Goal: Task Accomplishment & Management: Use online tool/utility

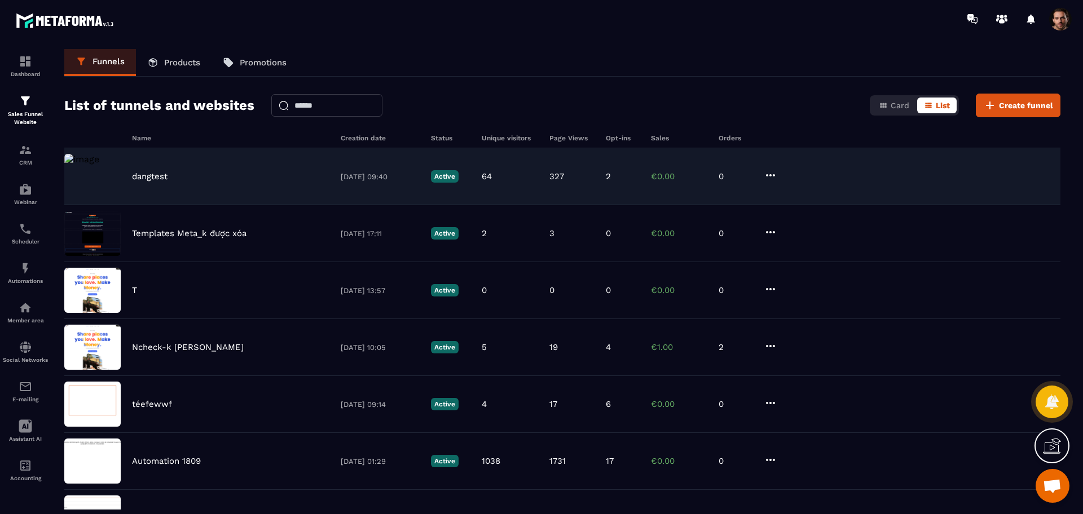
click at [653, 185] on div "dangtest [DATE] 09:40 Active 64 327 2 €0.00 0" at bounding box center [562, 176] width 996 height 57
click at [768, 172] on icon at bounding box center [771, 176] width 14 height 14
click at [803, 217] on link "Edit Steps" at bounding box center [803, 219] width 70 height 20
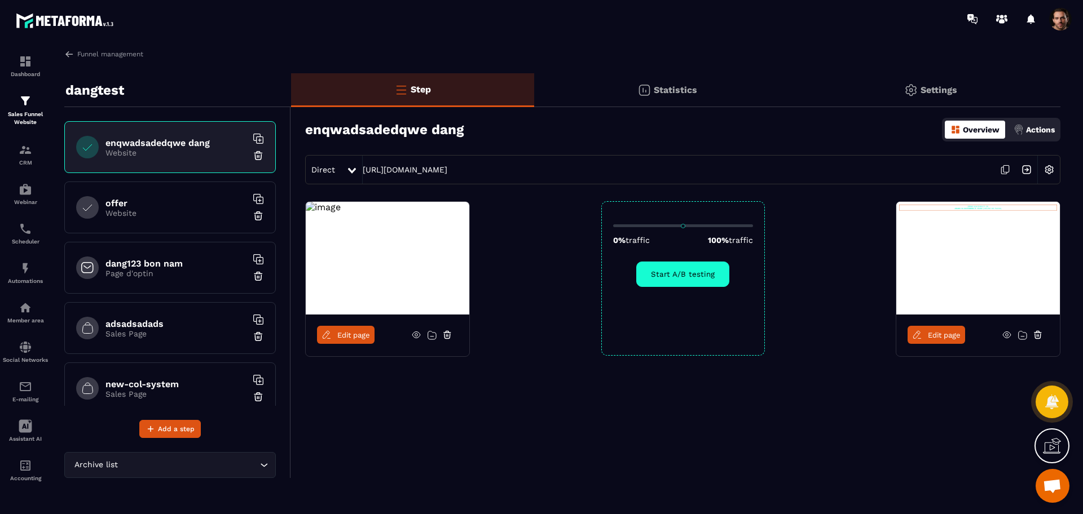
scroll to position [379, 0]
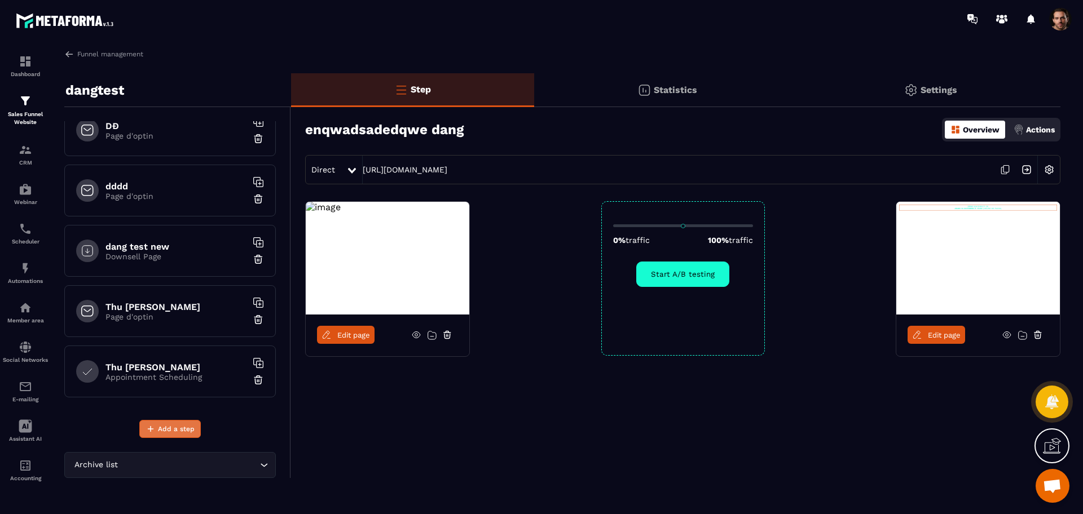
click at [184, 435] on button "Add a step" at bounding box center [169, 429] width 61 height 18
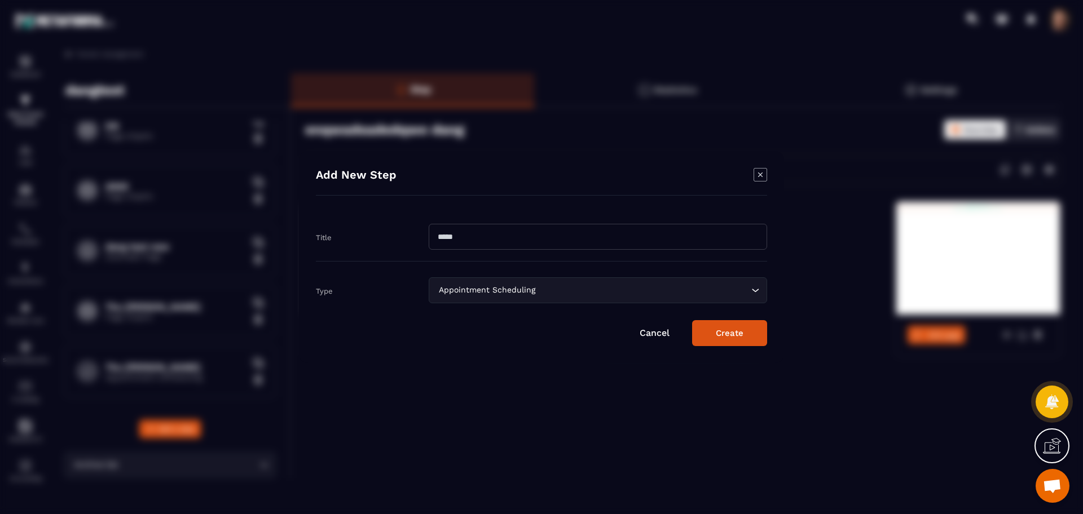
click at [542, 244] on input "Modal window" at bounding box center [598, 237] width 338 height 26
type input "**********"
click at [542, 305] on form "**********" at bounding box center [541, 280] width 451 height 134
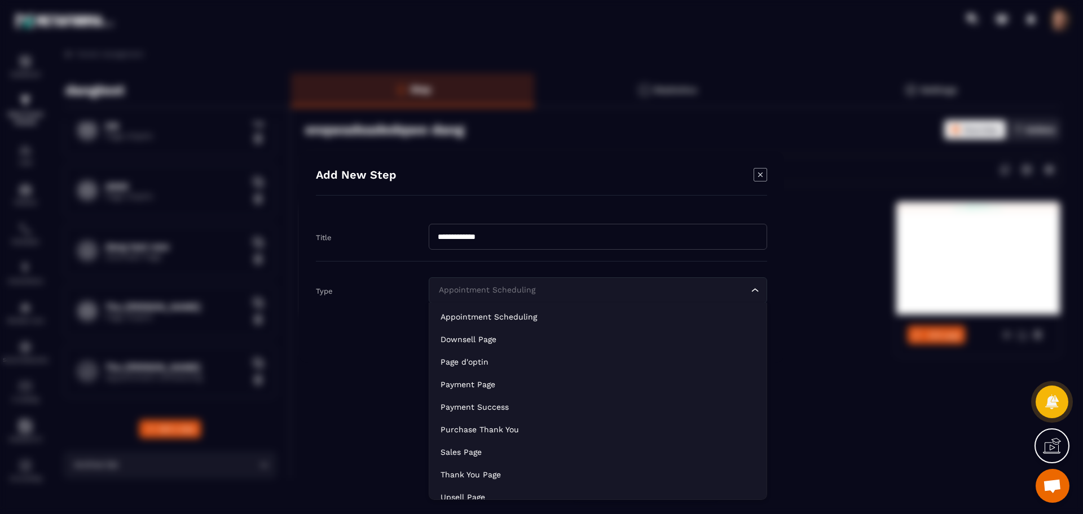
click at [535, 289] on div "Appointment Scheduling" at bounding box center [592, 290] width 315 height 12
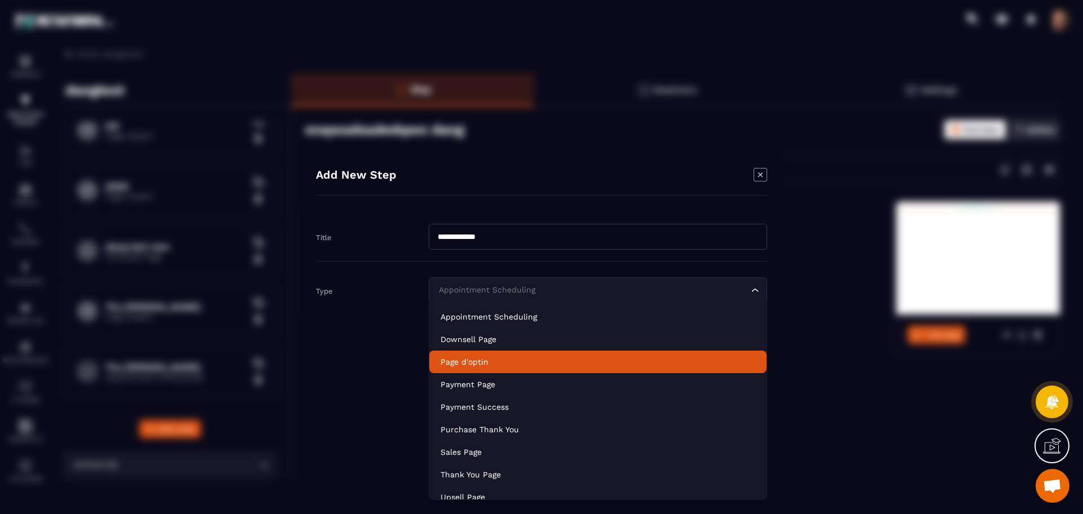
click at [539, 354] on li "Page d'optin" at bounding box center [597, 362] width 337 height 23
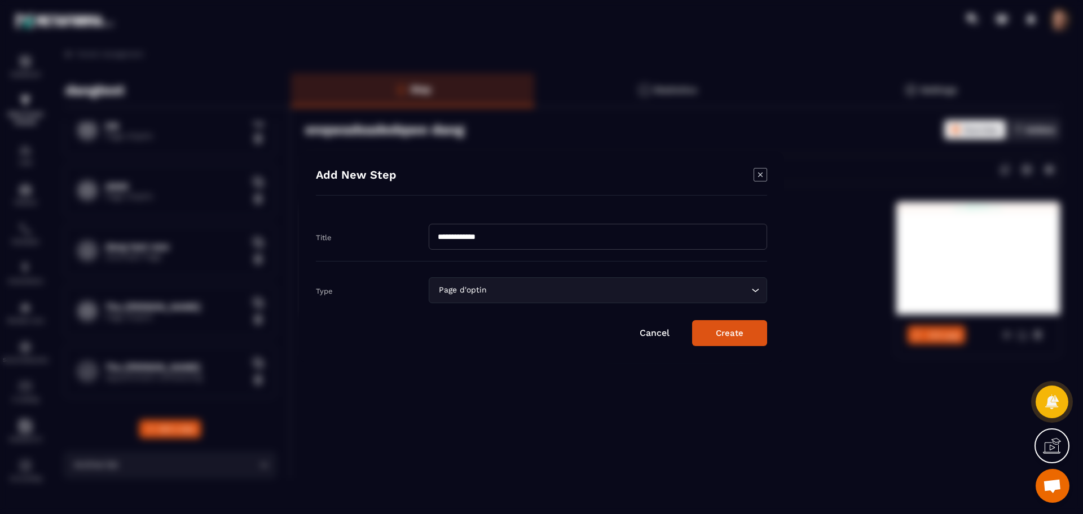
click at [734, 335] on button "Create" at bounding box center [729, 333] width 75 height 26
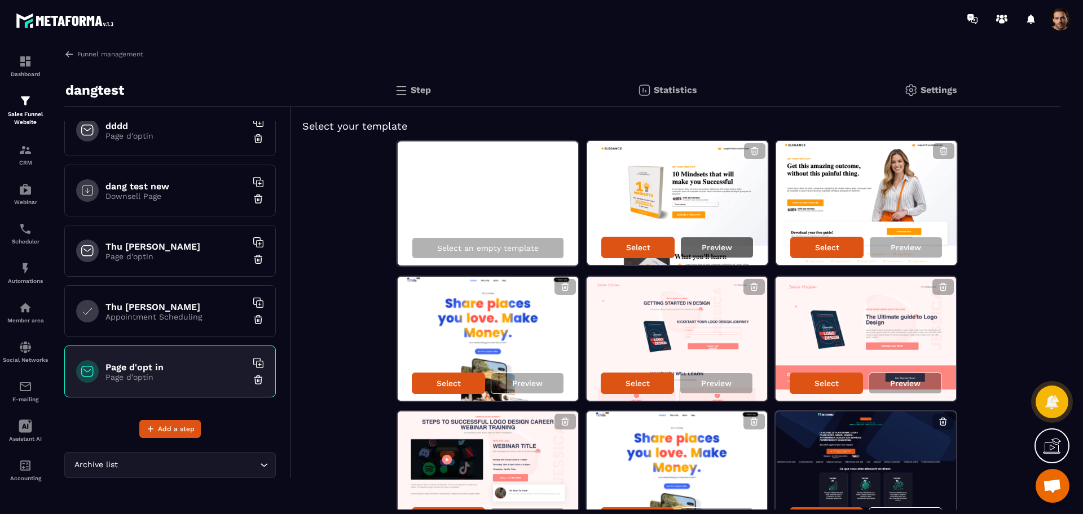
scroll to position [1, 0]
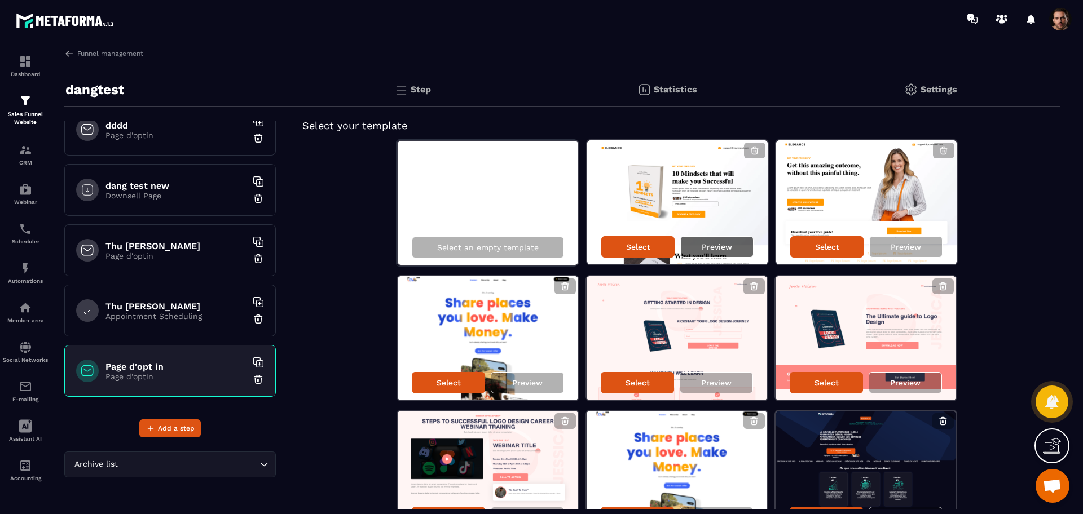
click at [747, 248] on div "Preview" at bounding box center [716, 246] width 73 height 21
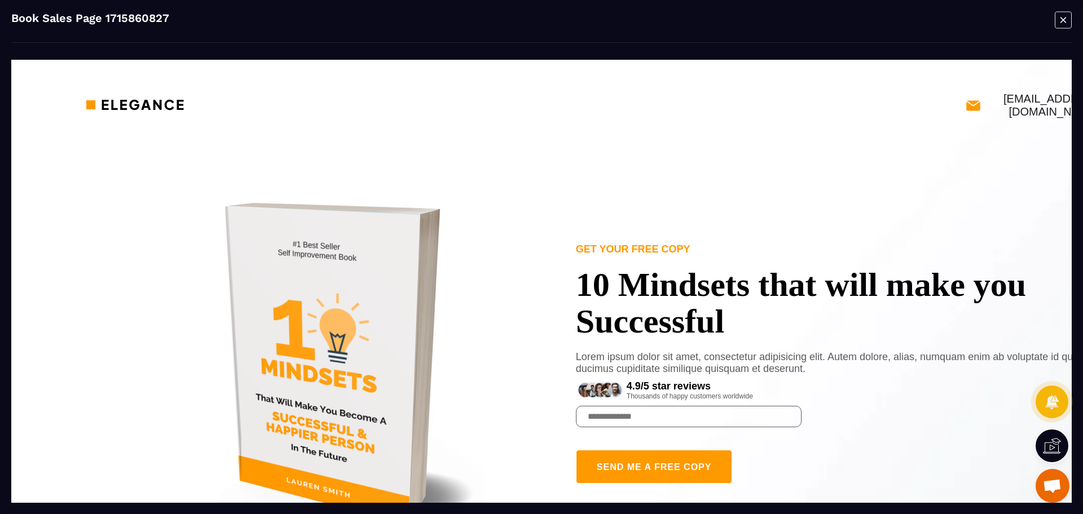
scroll to position [0, 0]
click at [1055, 23] on icon "Modal window" at bounding box center [1063, 19] width 17 height 17
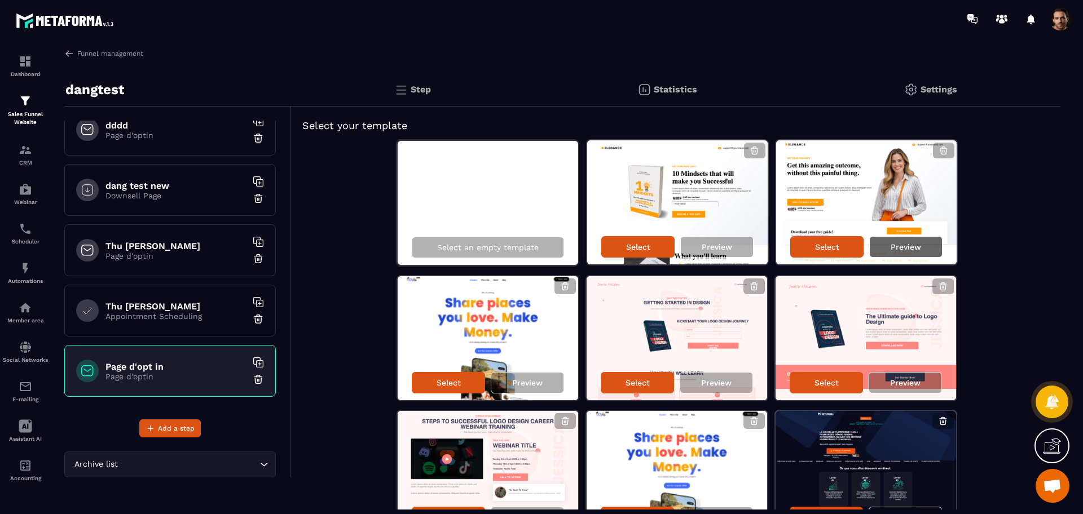
click at [914, 244] on p "Preview" at bounding box center [906, 247] width 30 height 9
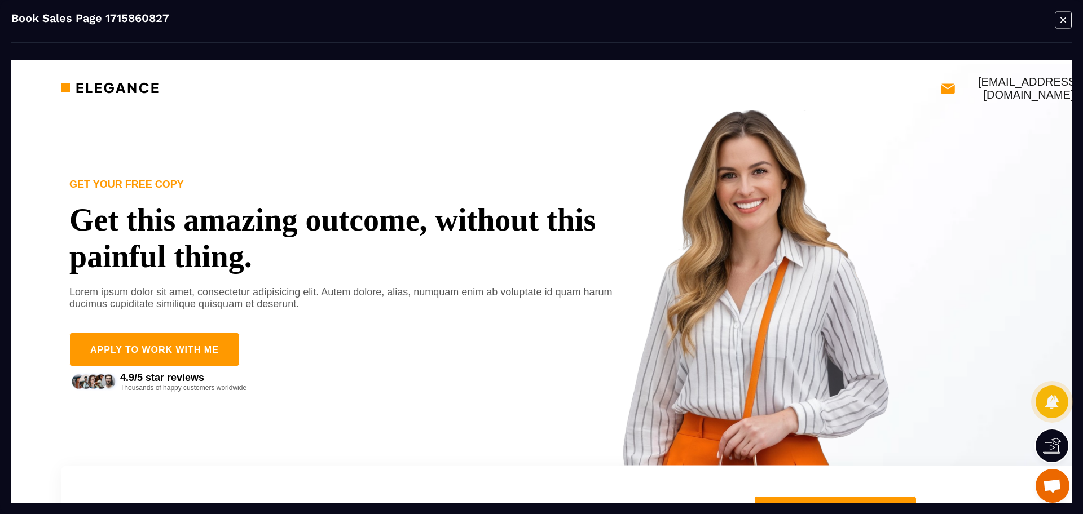
click at [1059, 23] on icon "Modal window" at bounding box center [1063, 19] width 17 height 17
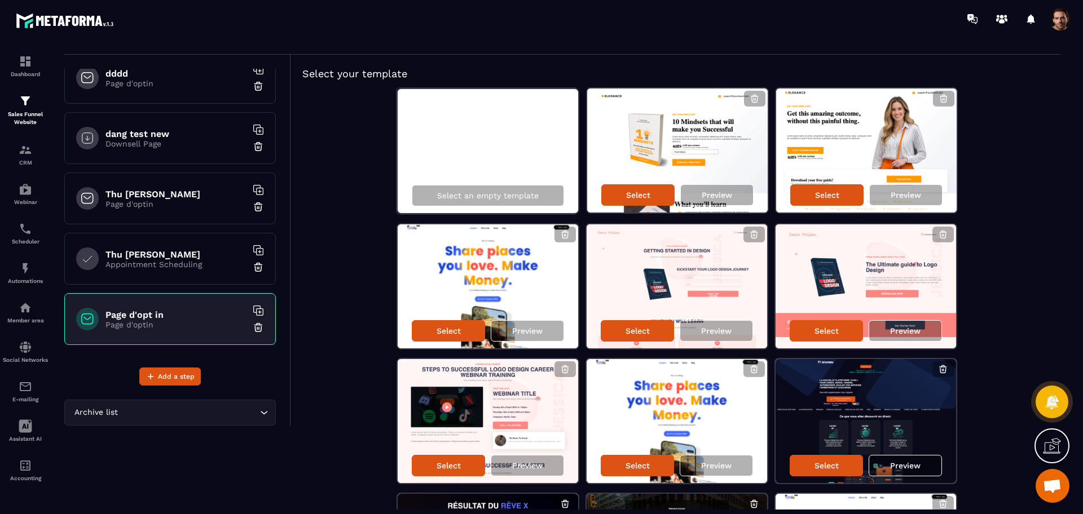
scroll to position [56, 0]
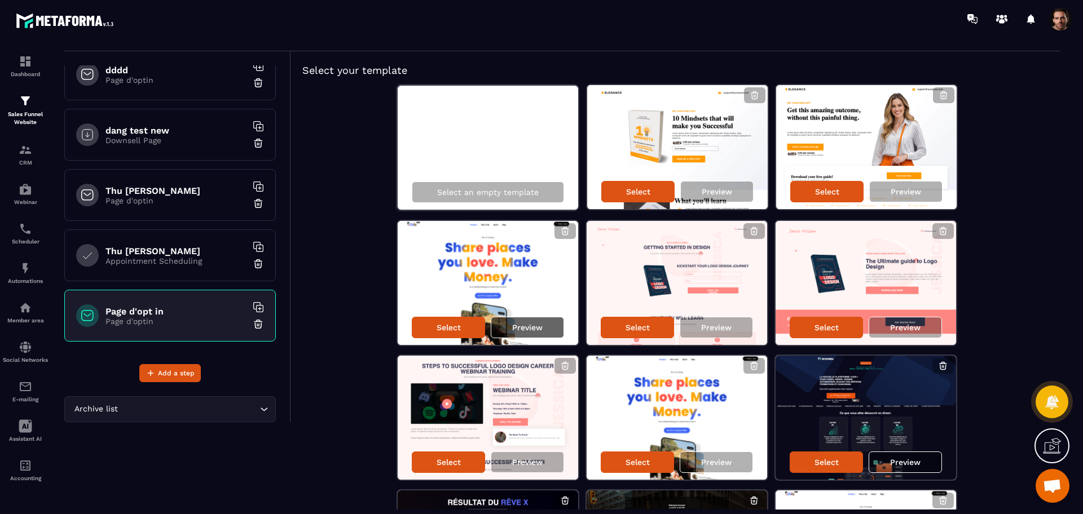
click at [545, 323] on div "Preview" at bounding box center [527, 327] width 73 height 21
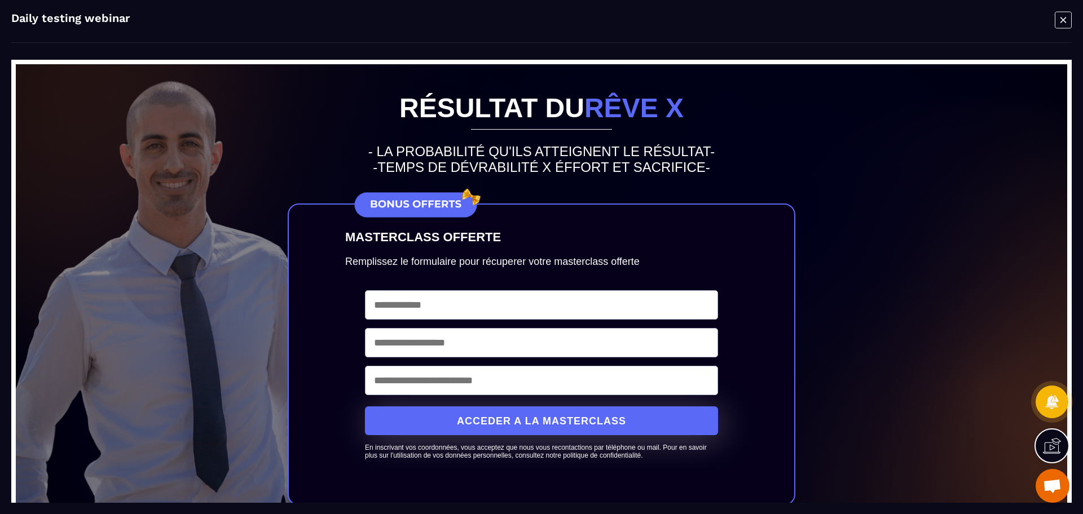
scroll to position [56, 0]
click at [1060, 18] on icon "Modal window" at bounding box center [1063, 19] width 17 height 17
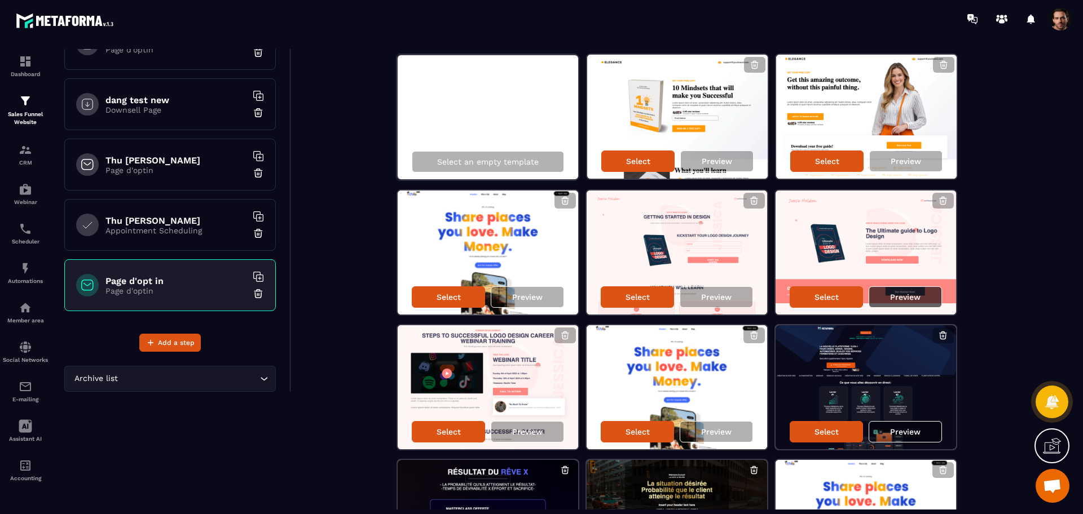
scroll to position [87, 0]
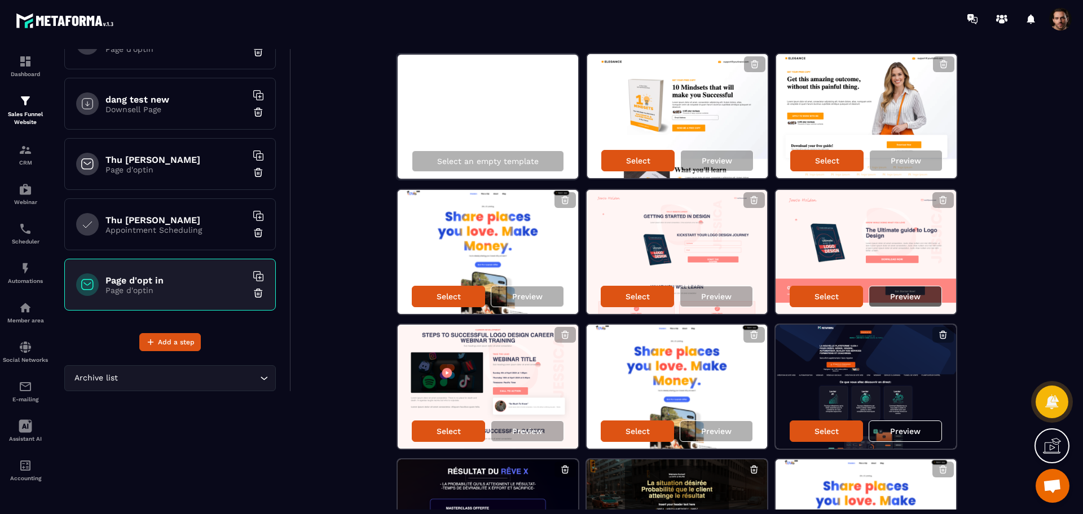
click at [906, 302] on div "Preview" at bounding box center [905, 296] width 73 height 21
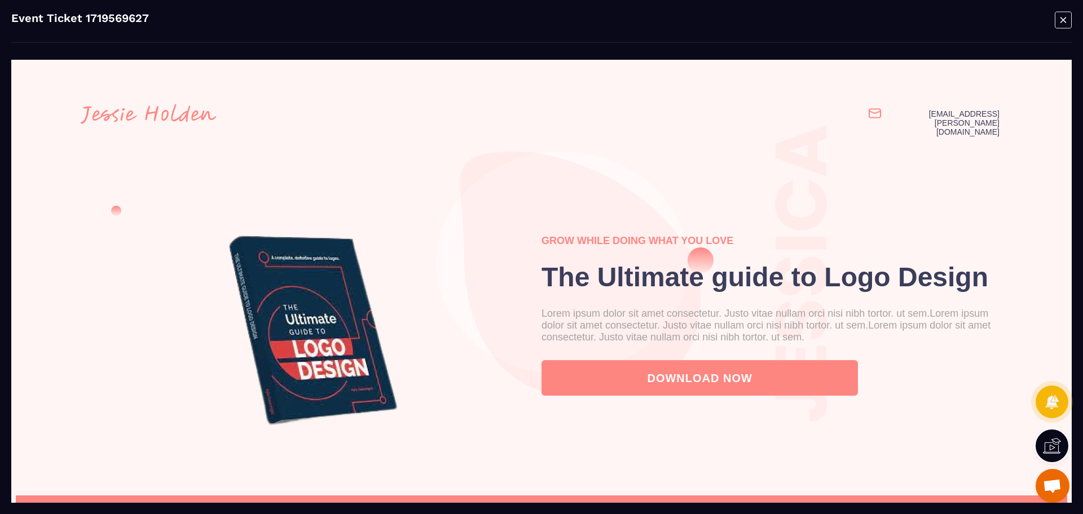
scroll to position [0, 0]
click at [1062, 22] on icon "Modal window" at bounding box center [1064, 20] width 6 height 6
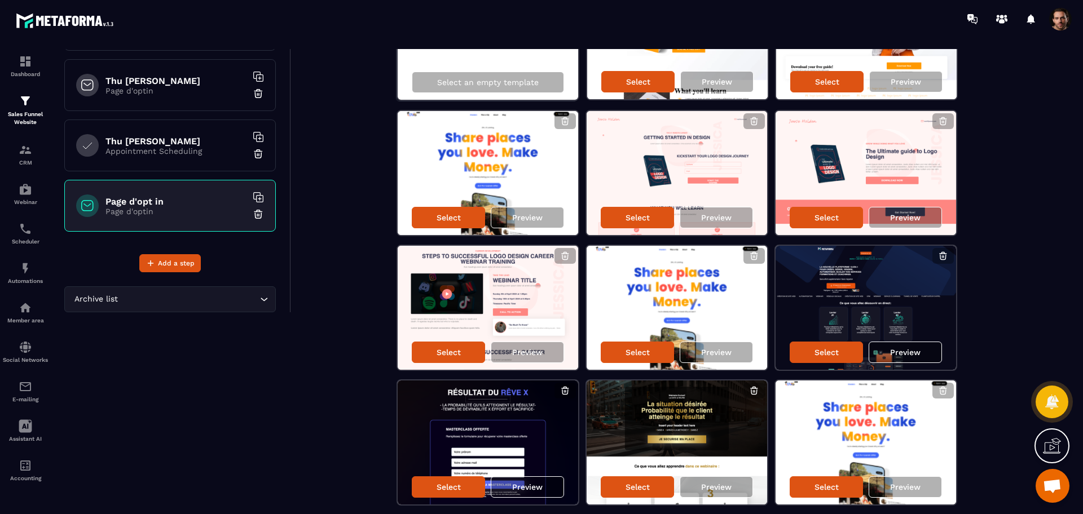
scroll to position [169, 0]
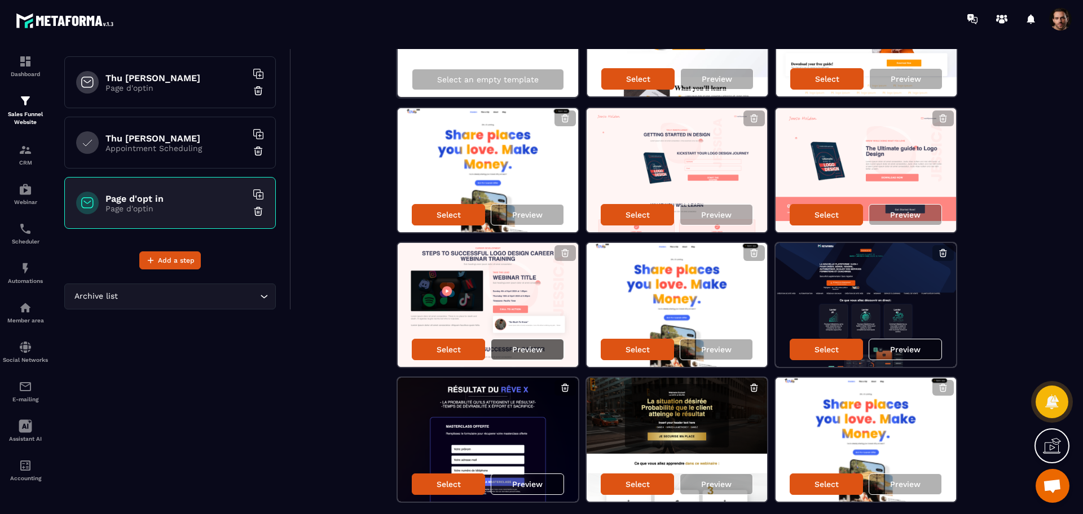
click at [533, 351] on p "Preview" at bounding box center [527, 349] width 30 height 9
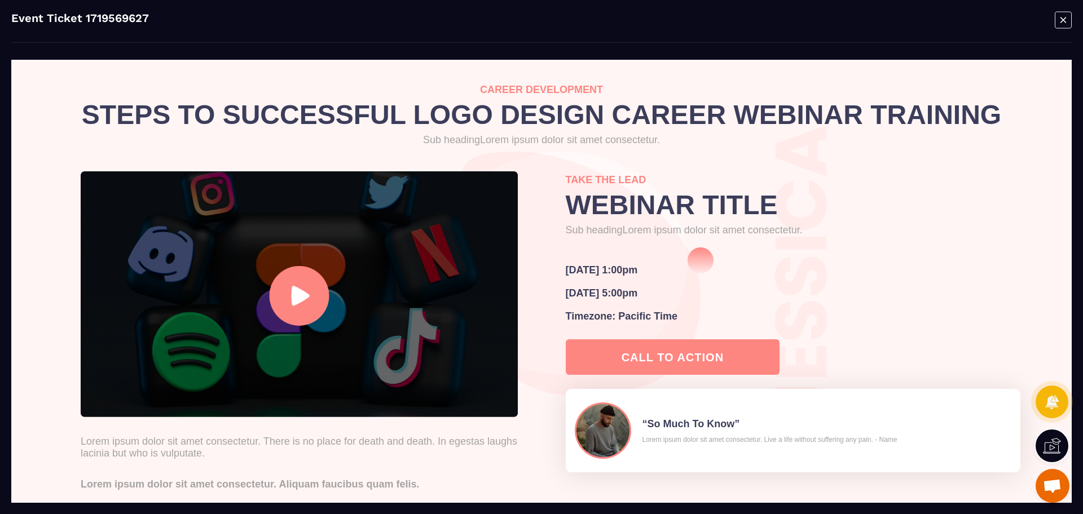
scroll to position [0, 0]
click at [1059, 24] on icon "Modal window" at bounding box center [1063, 19] width 17 height 17
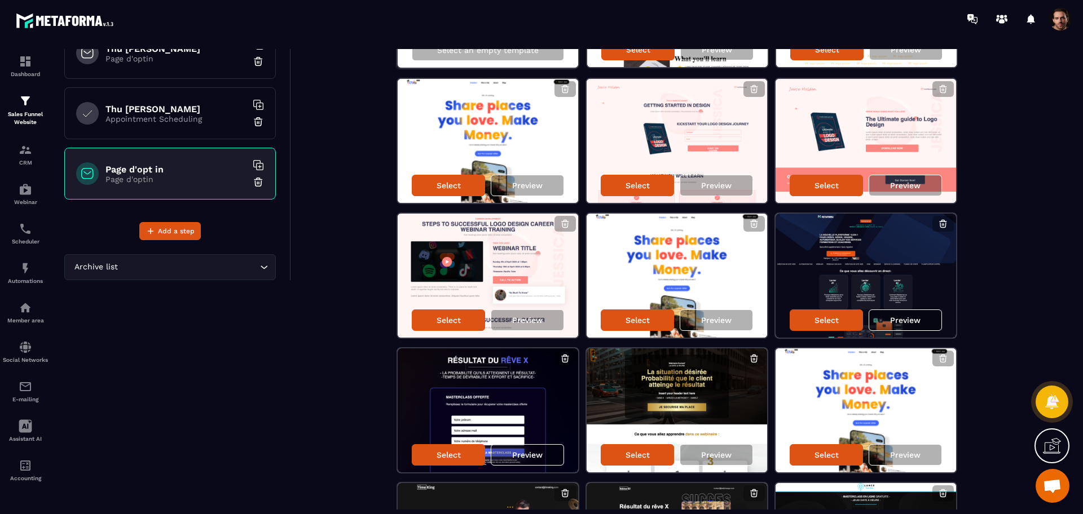
scroll to position [200, 0]
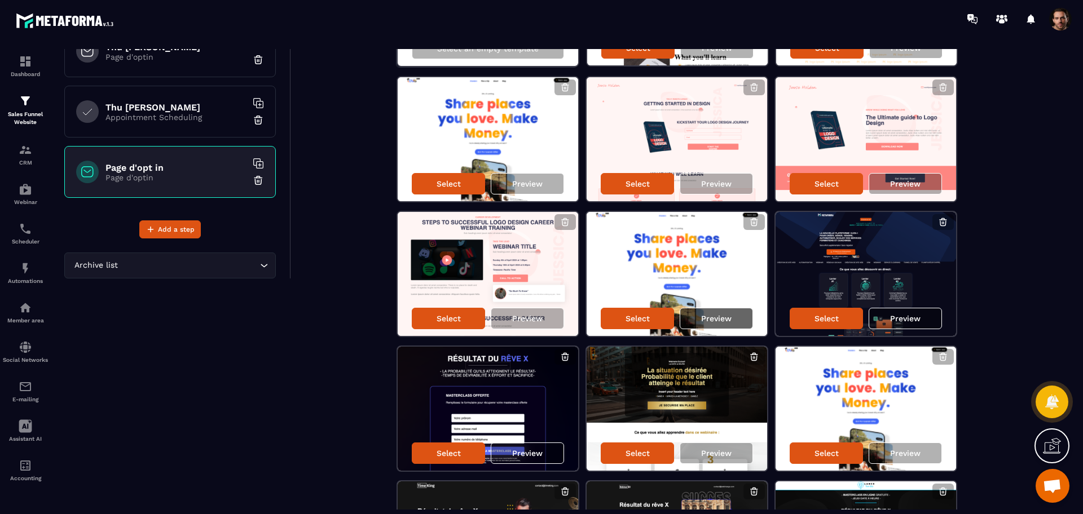
click at [733, 319] on div "Preview" at bounding box center [716, 318] width 73 height 21
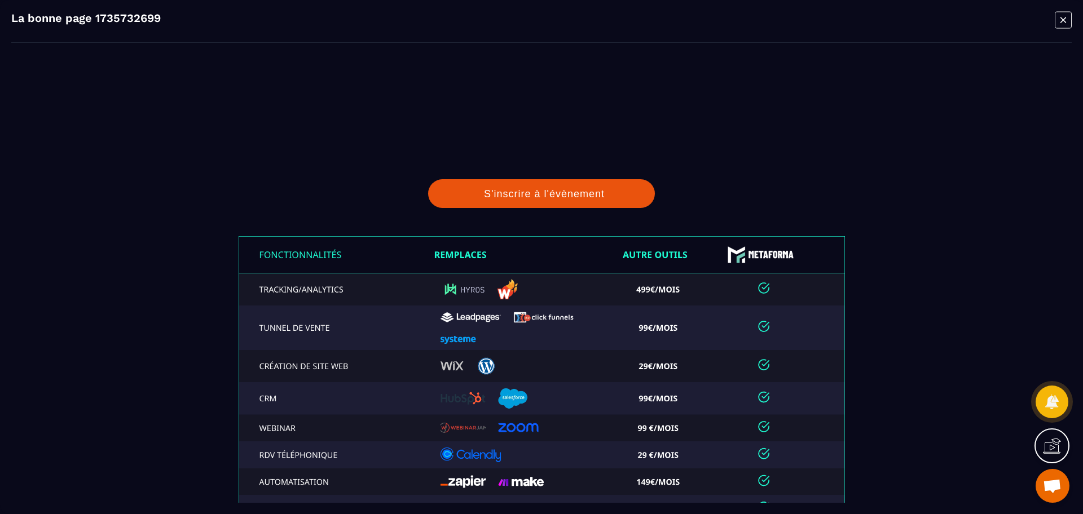
scroll to position [3032, 0]
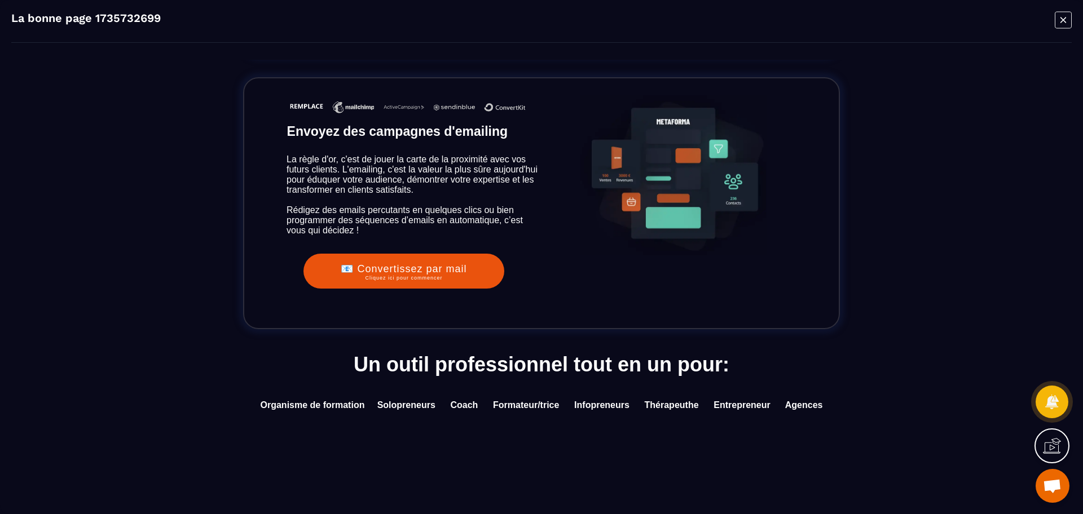
click at [1065, 28] on icon "Modal window" at bounding box center [1063, 20] width 16 height 16
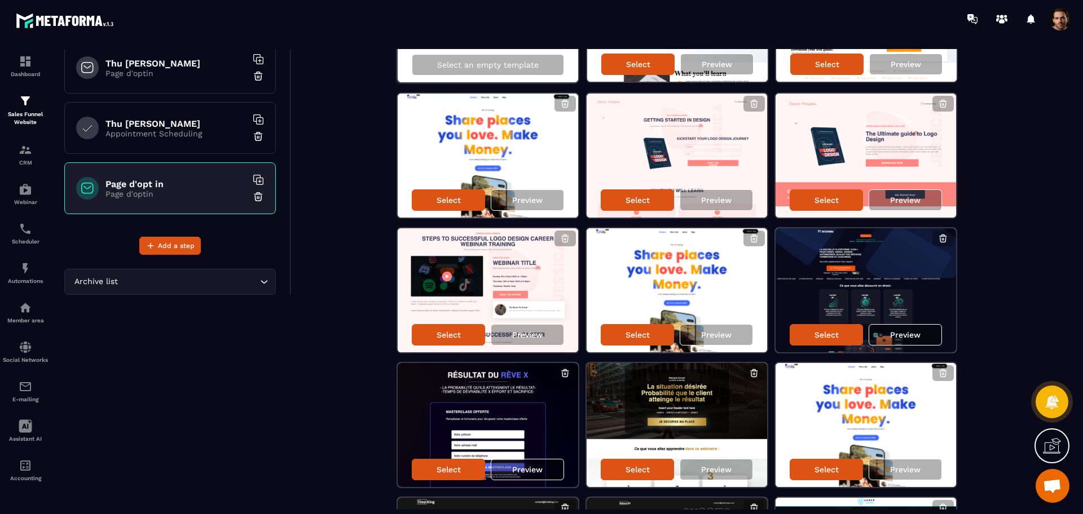
scroll to position [237, 0]
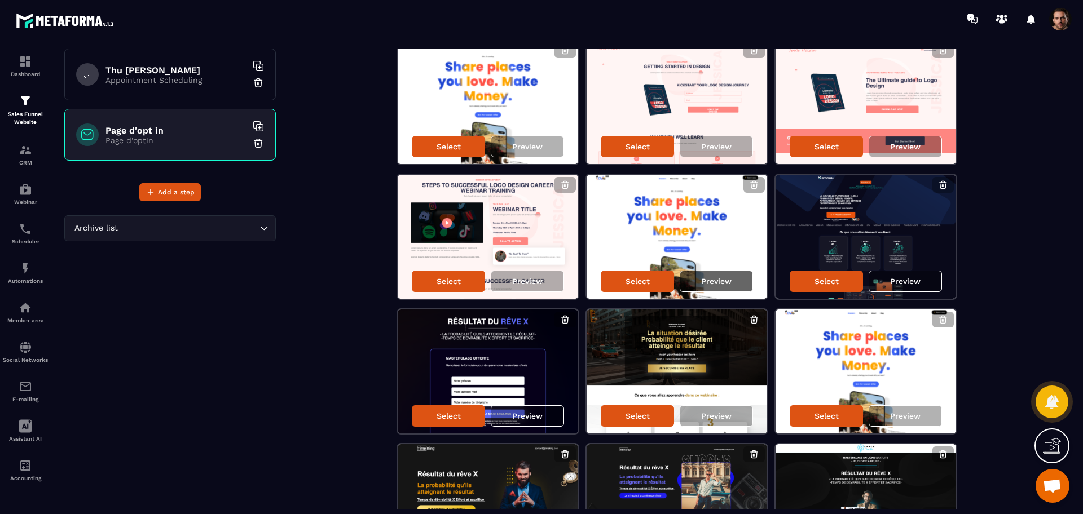
click at [736, 276] on div "Preview" at bounding box center [716, 281] width 73 height 21
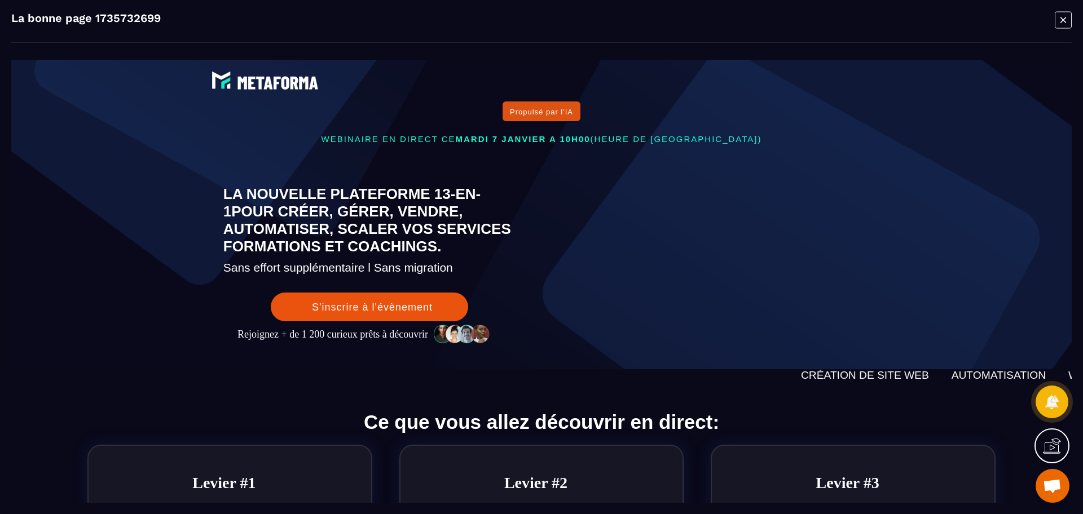
scroll to position [0, 0]
click at [1063, 26] on icon "Modal window" at bounding box center [1063, 19] width 17 height 17
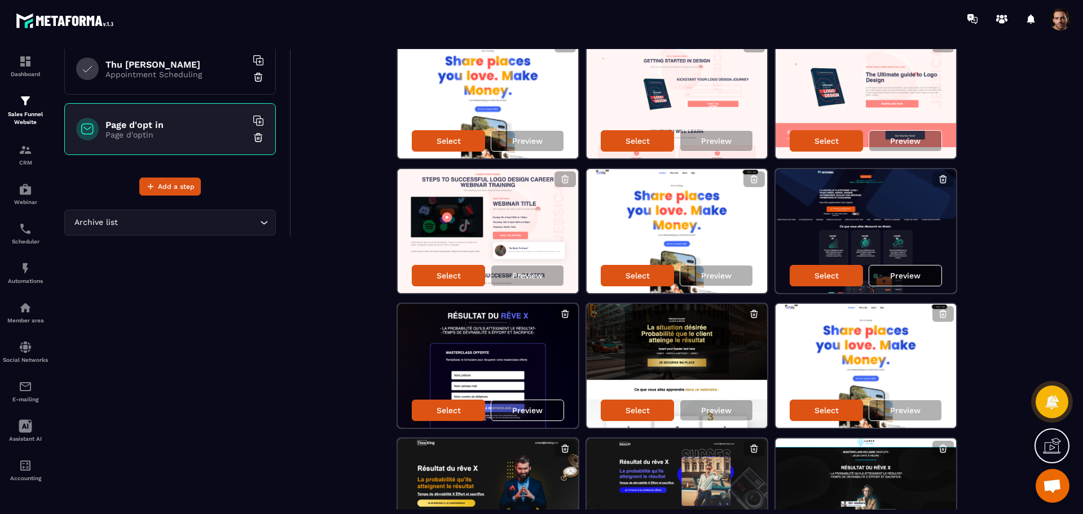
click at [916, 275] on p "Preview" at bounding box center [905, 275] width 30 height 9
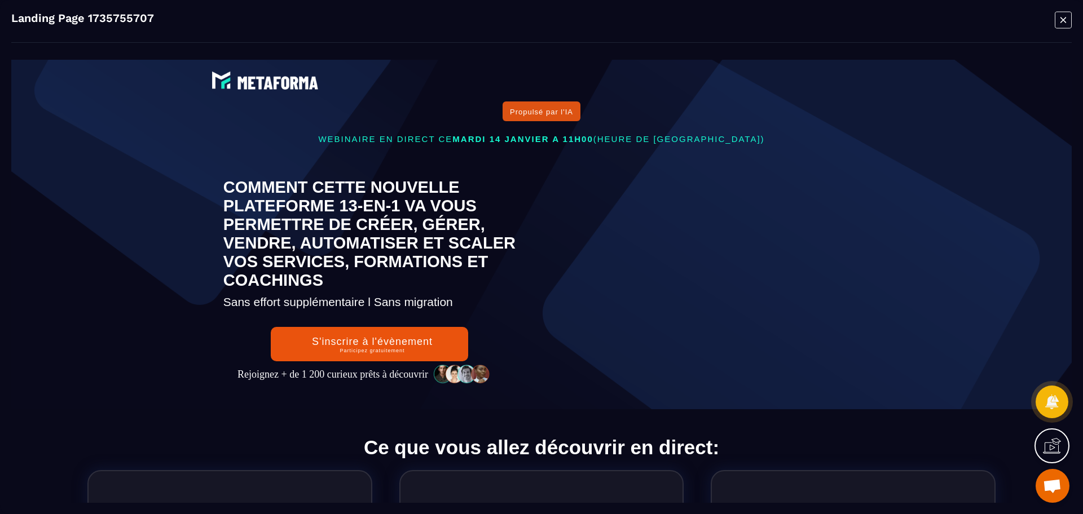
click at [1061, 23] on icon "Modal window" at bounding box center [1063, 19] width 17 height 17
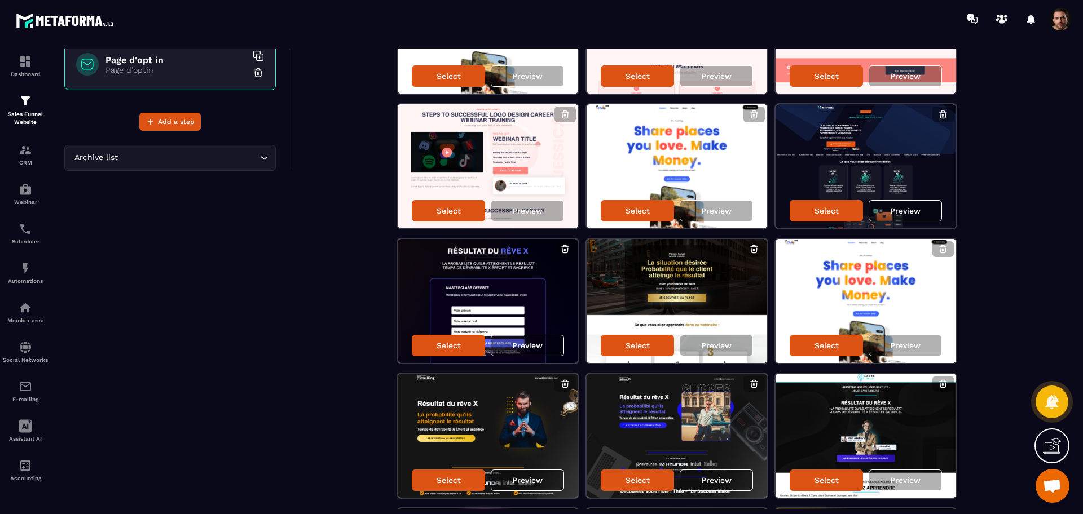
scroll to position [313, 0]
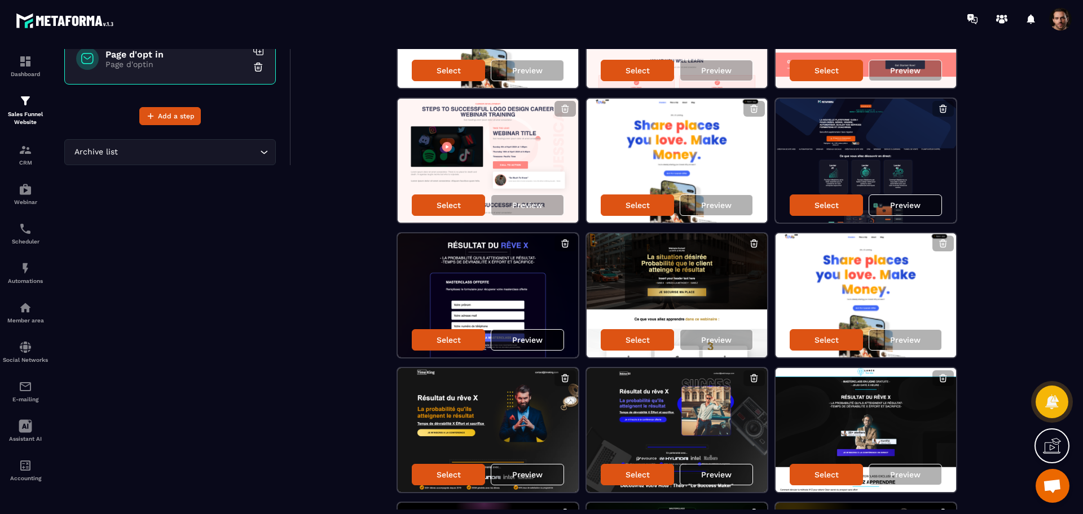
click at [532, 332] on div "Preview" at bounding box center [527, 339] width 73 height 21
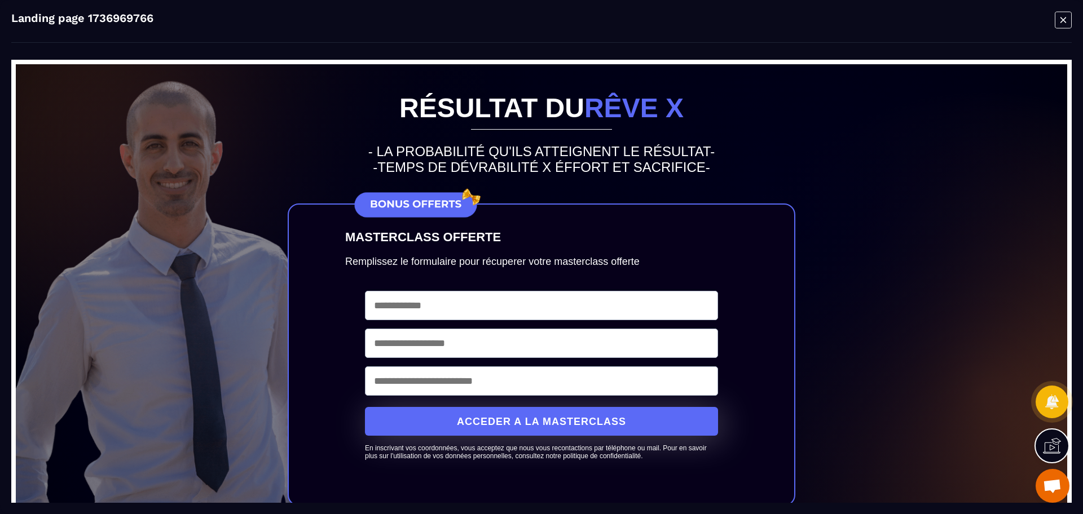
scroll to position [0, 0]
click at [1071, 15] on icon "Modal window" at bounding box center [1063, 19] width 17 height 17
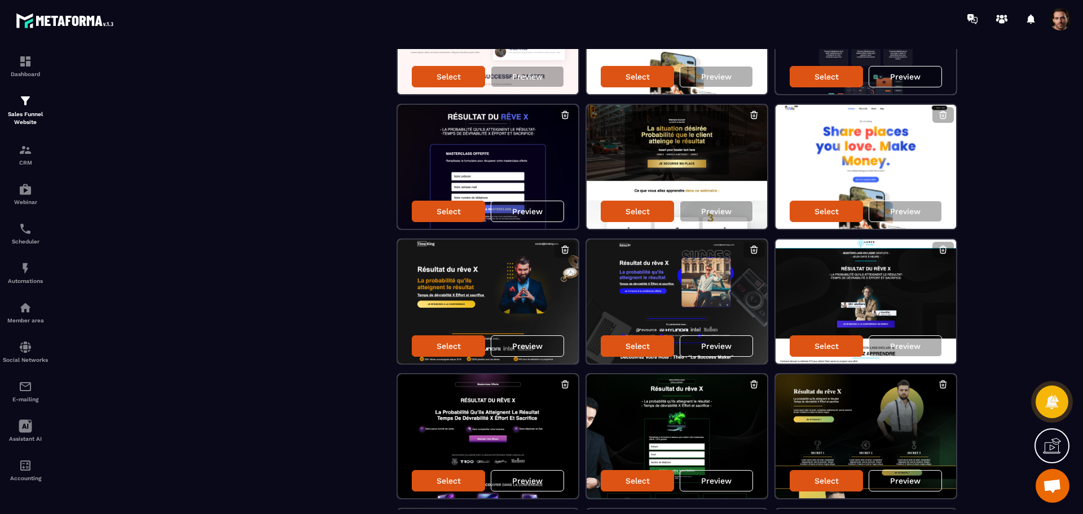
scroll to position [446, 0]
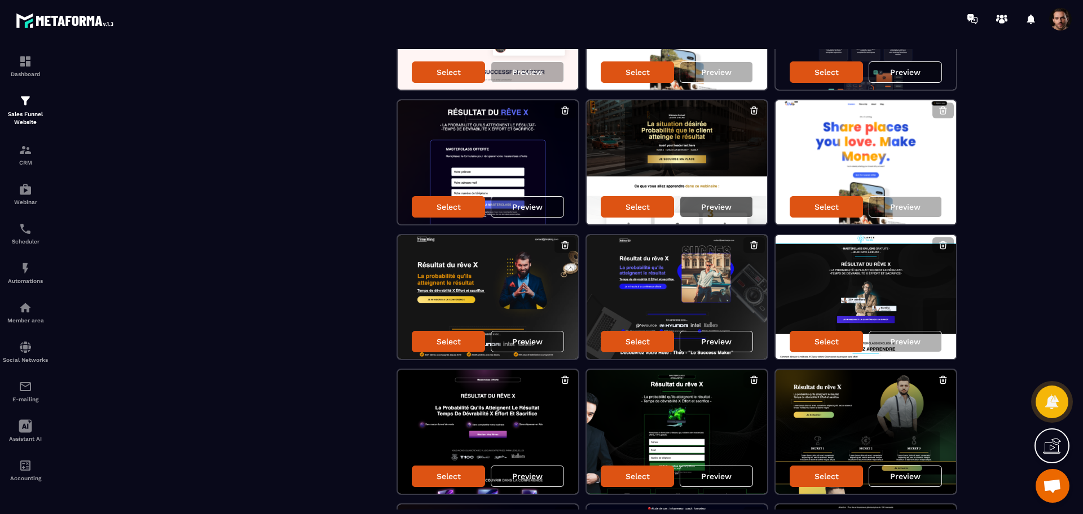
click at [720, 208] on p "Preview" at bounding box center [716, 207] width 30 height 9
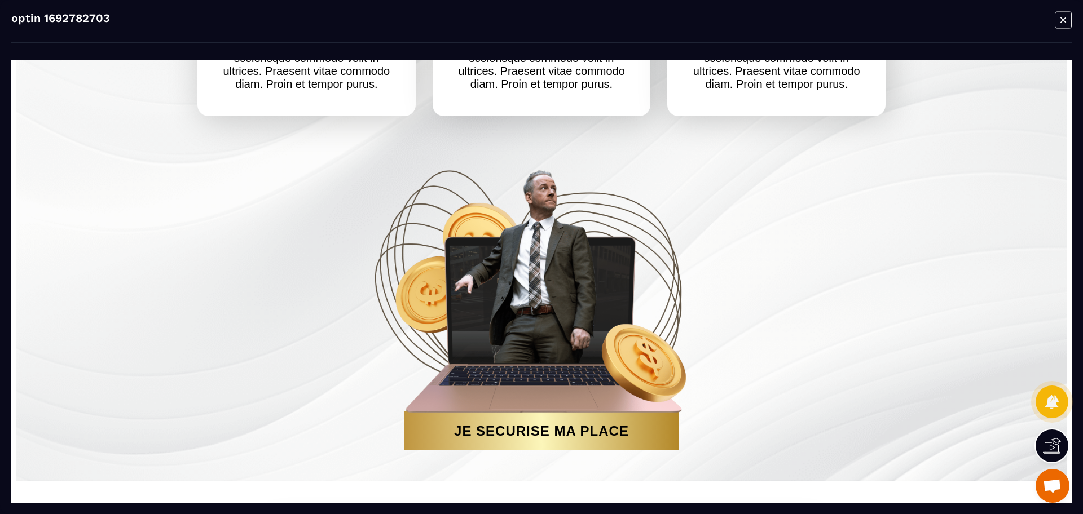
scroll to position [868, 0]
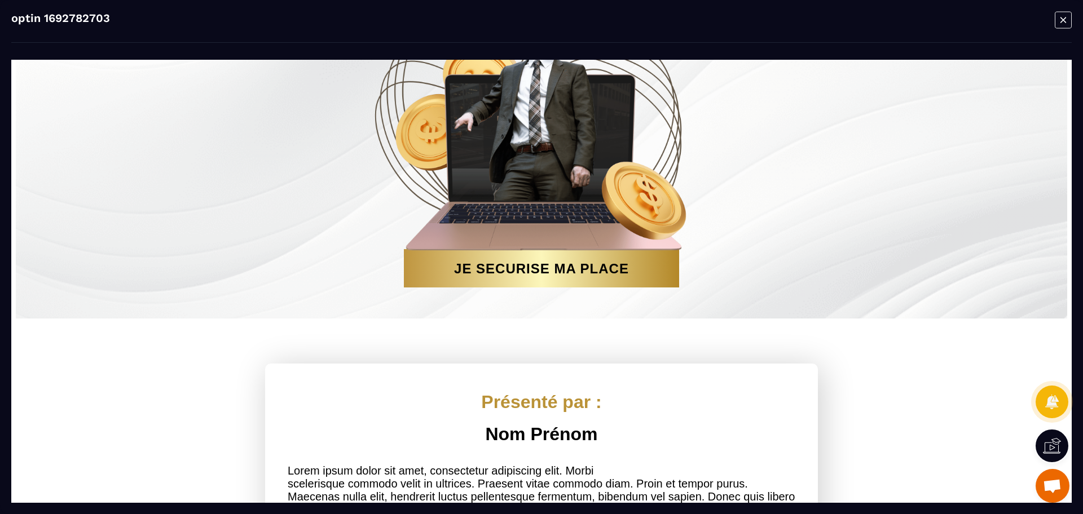
click at [1066, 18] on icon "Modal window" at bounding box center [1064, 20] width 6 height 6
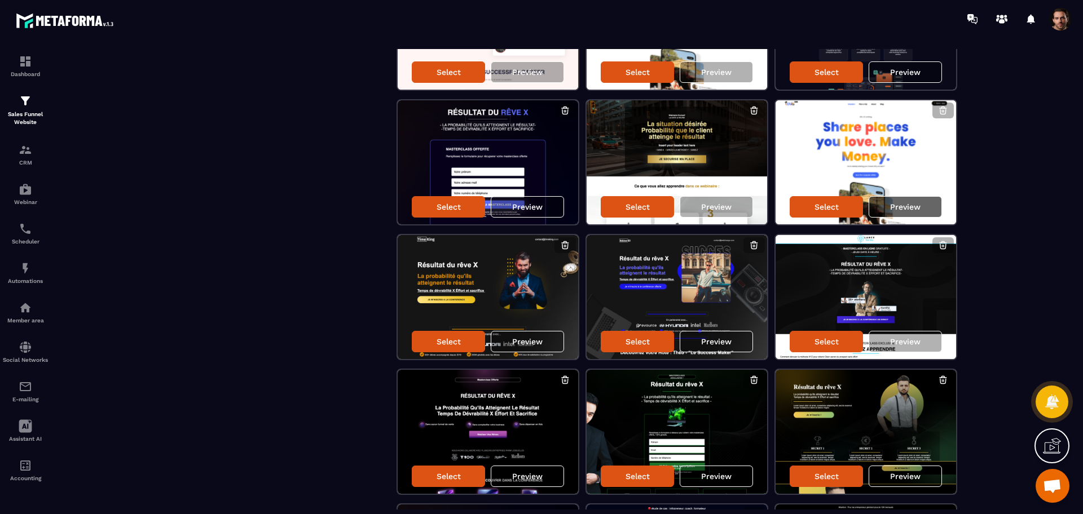
click at [919, 204] on p "Preview" at bounding box center [905, 207] width 30 height 9
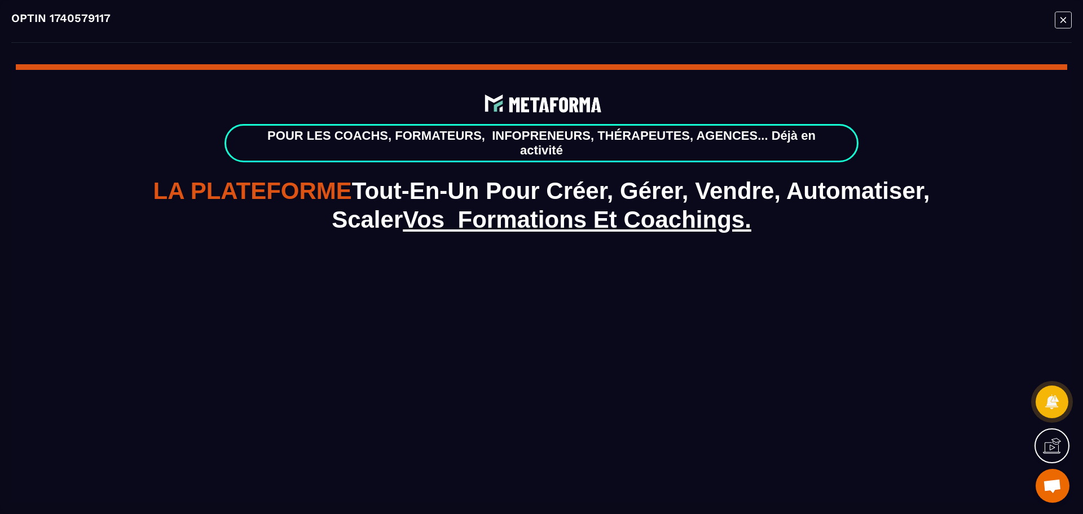
scroll to position [321, 0]
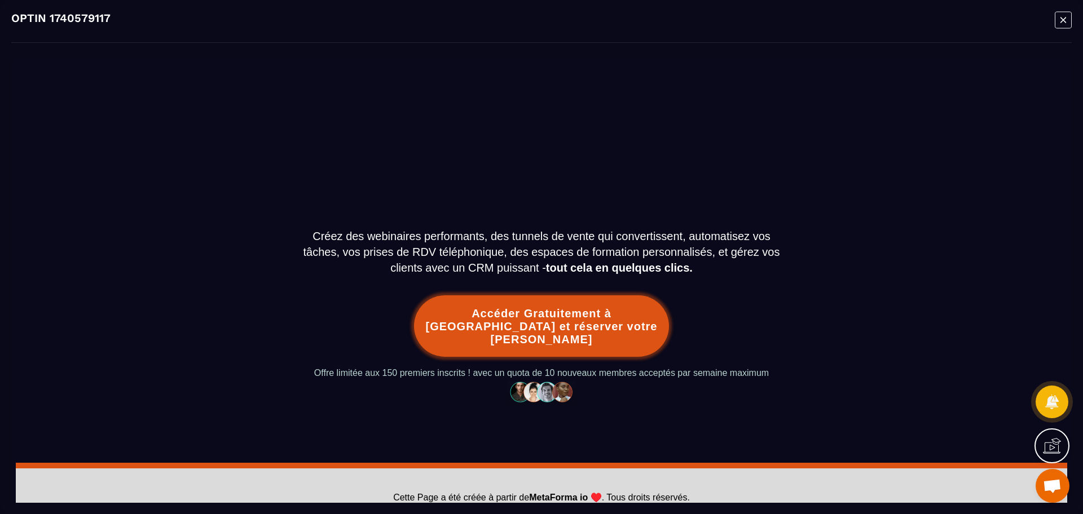
click at [1062, 15] on icon "Modal window" at bounding box center [1063, 19] width 17 height 17
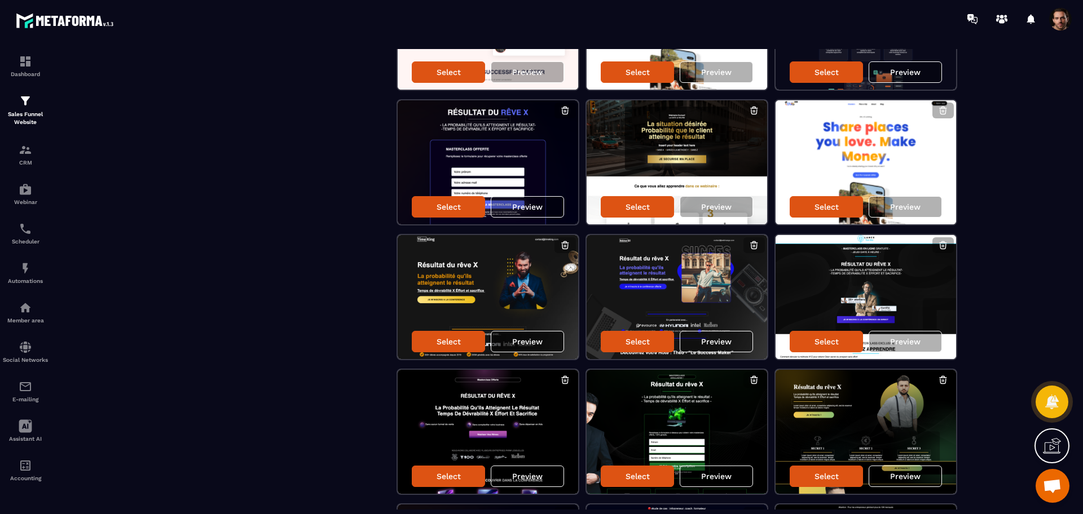
click at [536, 344] on p "Preview" at bounding box center [527, 341] width 30 height 9
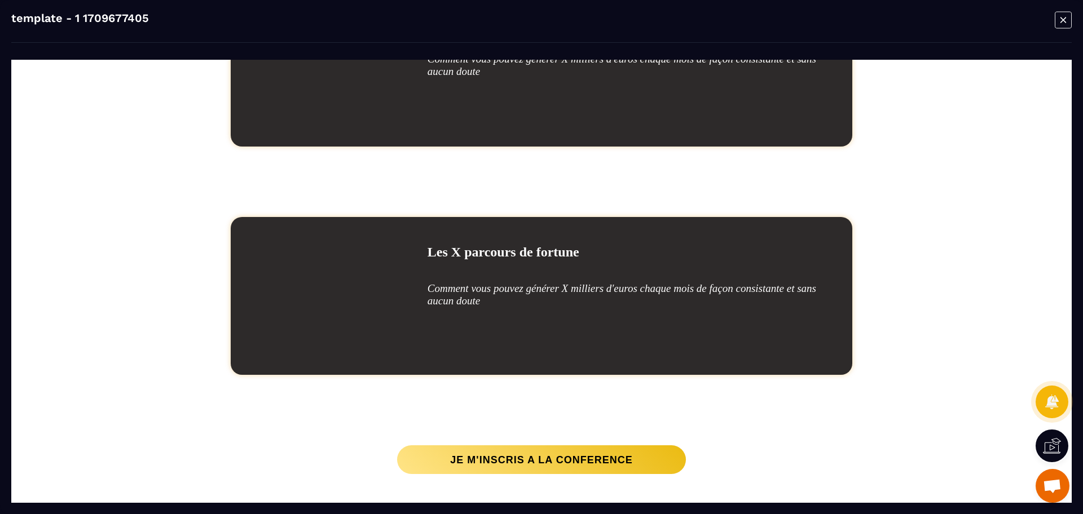
scroll to position [1410, 0]
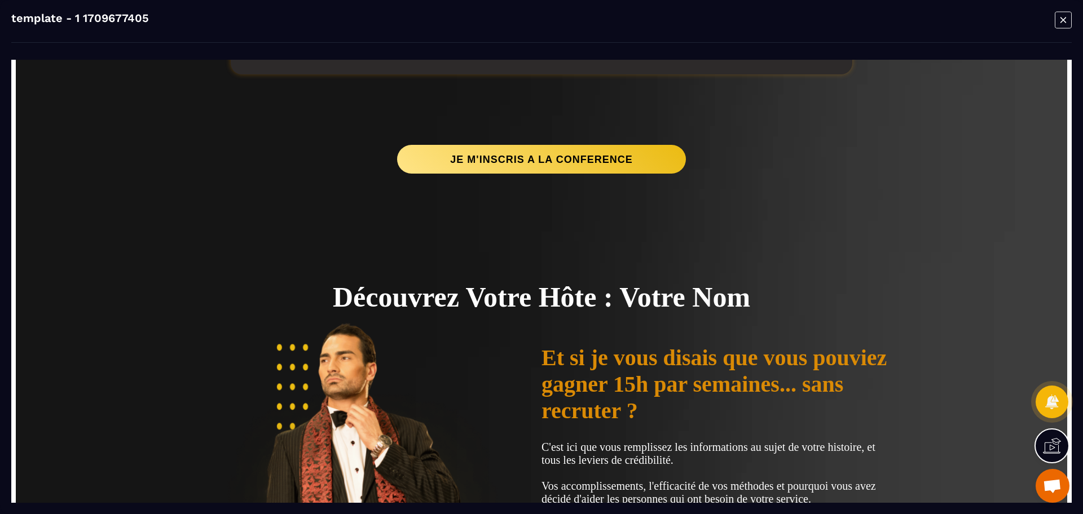
click at [1063, 21] on icon "Modal window" at bounding box center [1063, 19] width 17 height 17
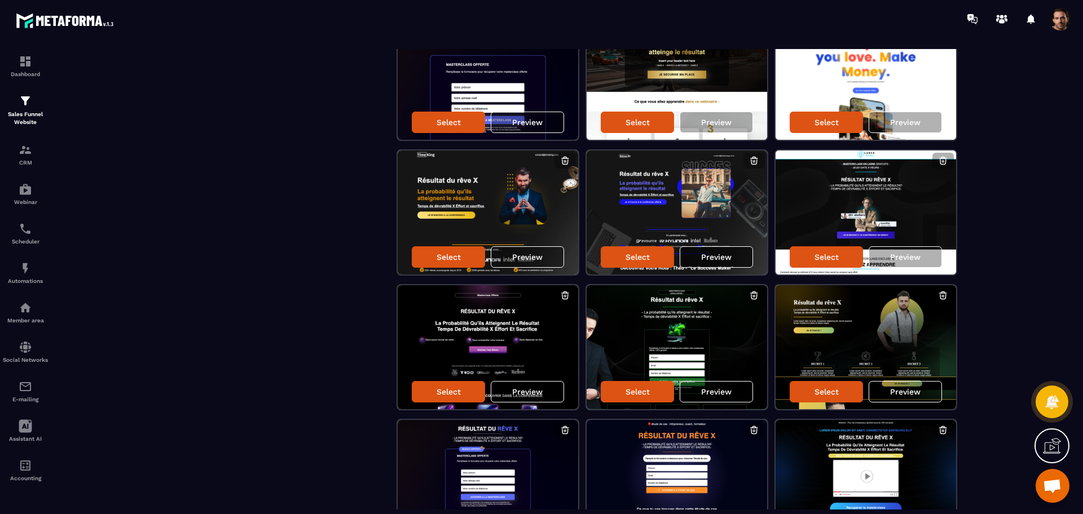
scroll to position [533, 0]
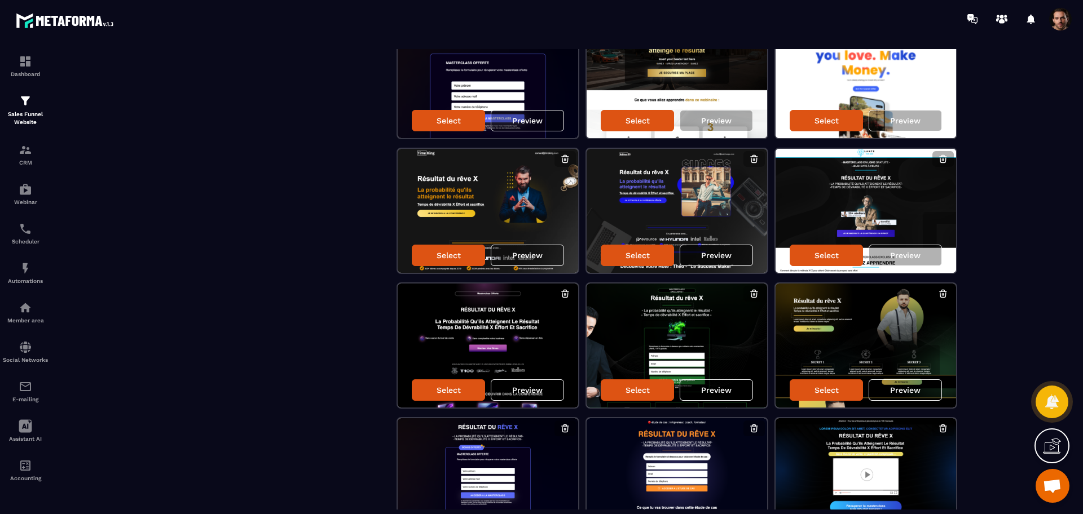
click at [705, 256] on p "Preview" at bounding box center [716, 255] width 30 height 9
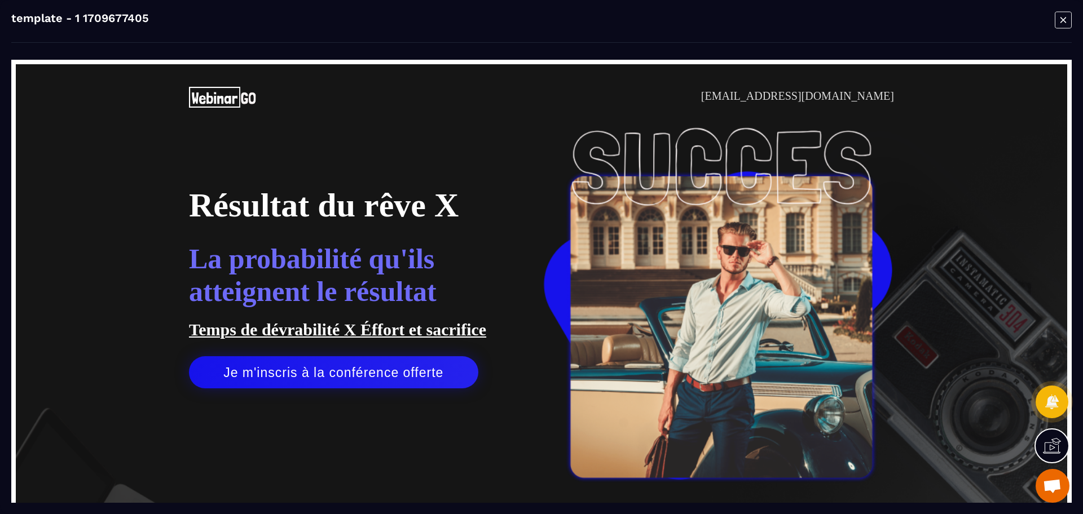
scroll to position [0, 0]
click at [1057, 19] on icon "Modal window" at bounding box center [1063, 19] width 17 height 17
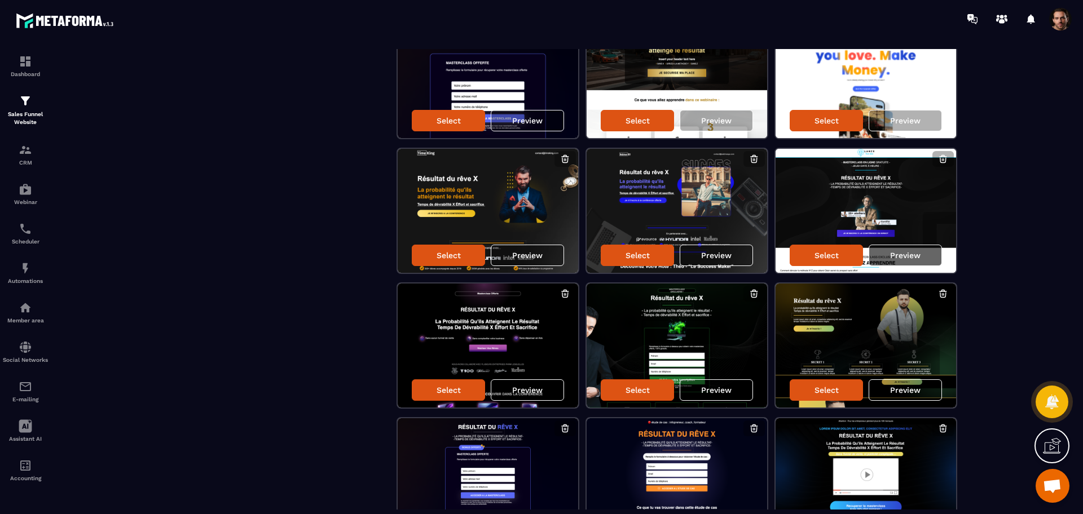
click at [896, 249] on div "Preview" at bounding box center [905, 255] width 73 height 21
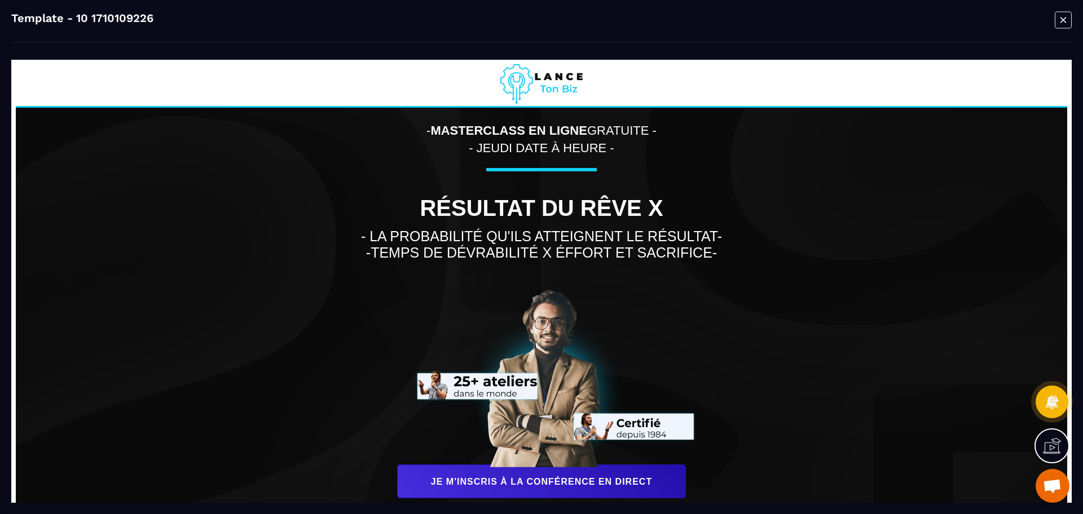
click at [1061, 24] on icon "Modal window" at bounding box center [1063, 19] width 17 height 17
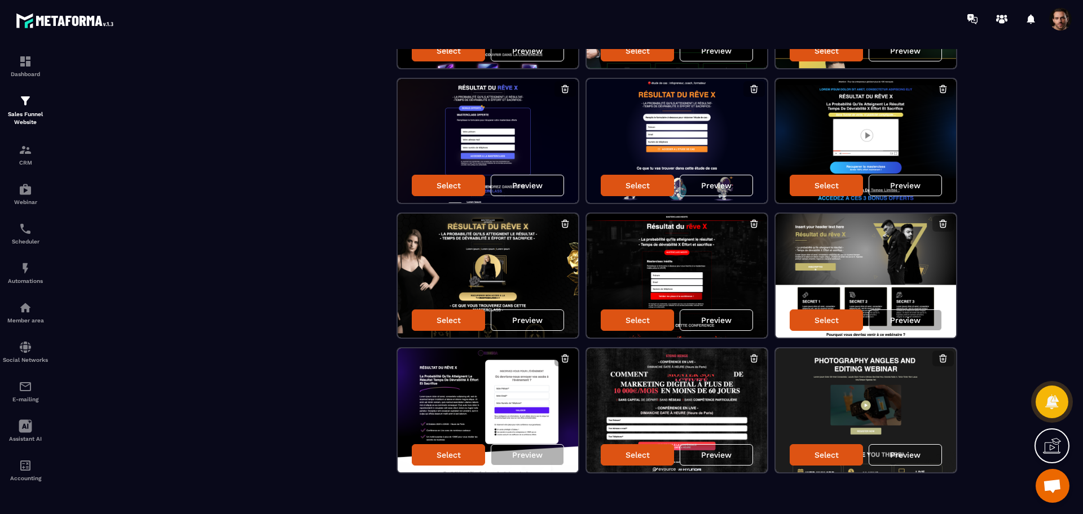
scroll to position [881, 0]
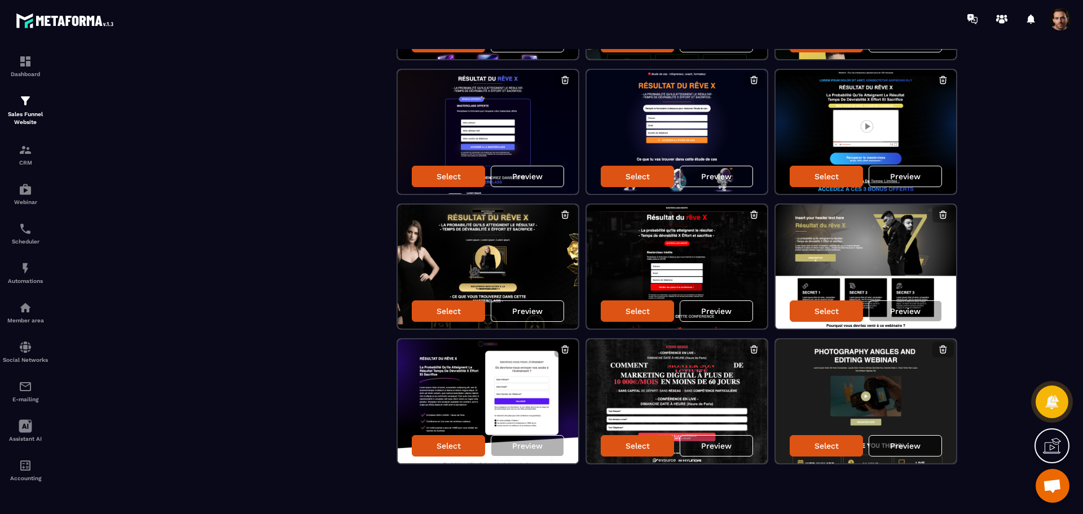
click at [916, 448] on p "Preview" at bounding box center [905, 446] width 30 height 9
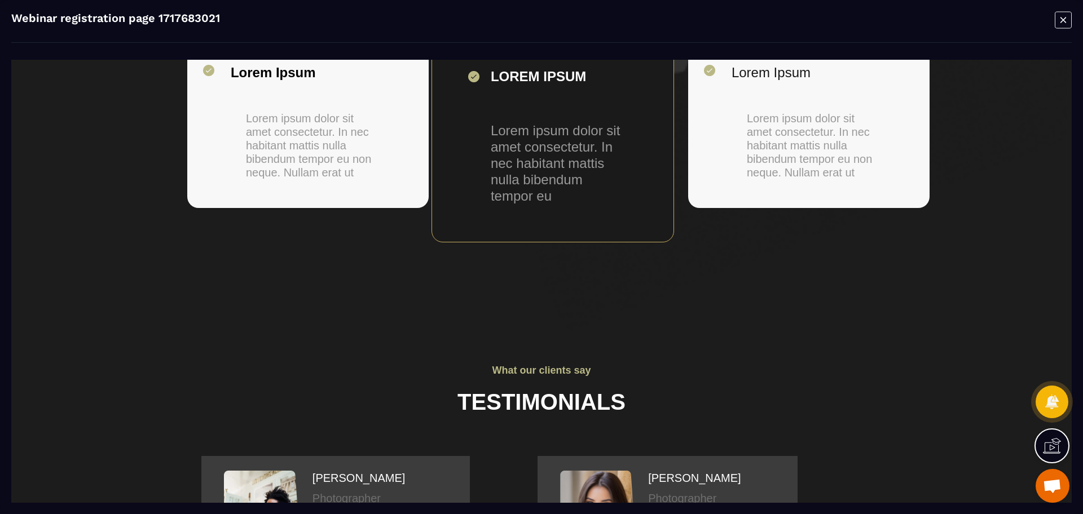
scroll to position [1109, 0]
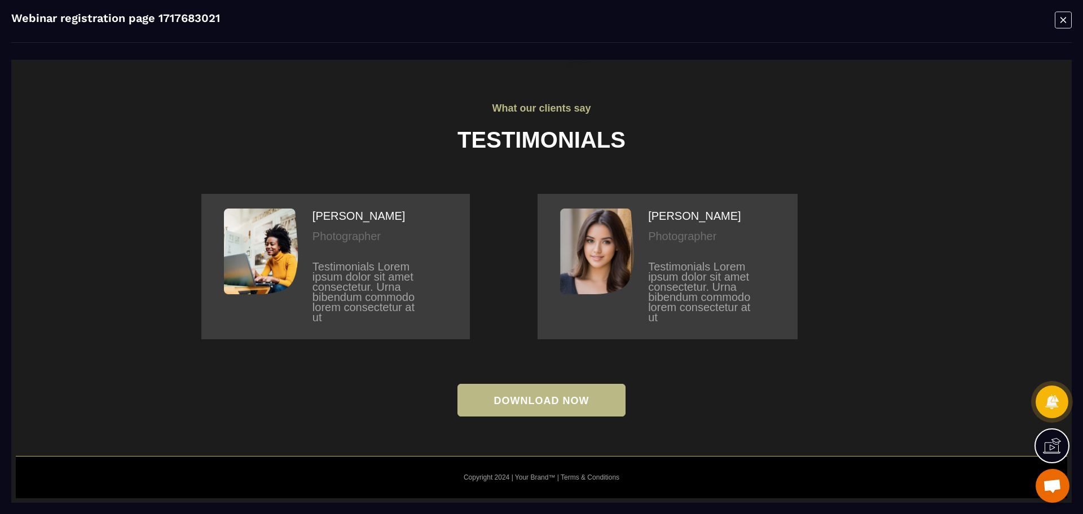
click at [1057, 25] on icon "Modal window" at bounding box center [1063, 19] width 17 height 17
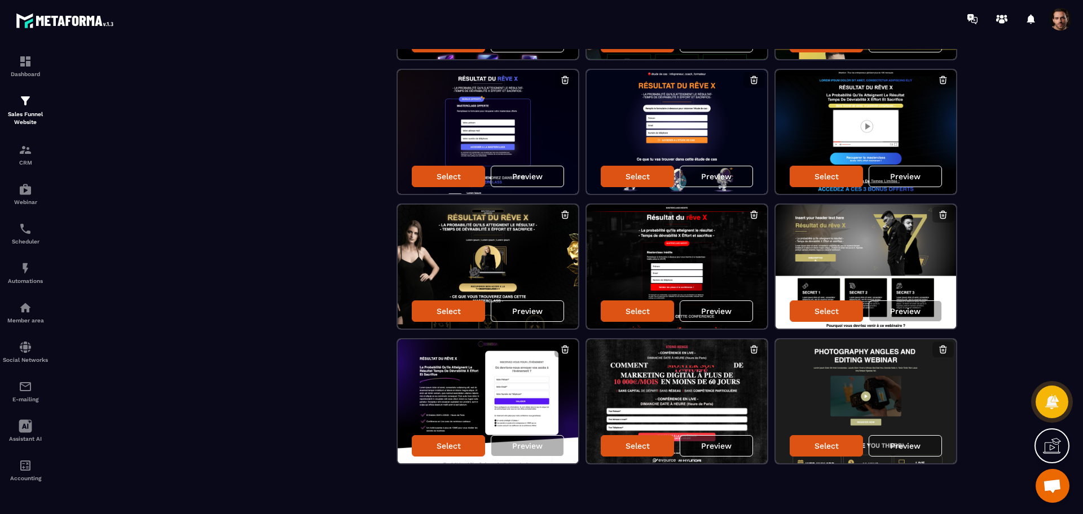
click at [720, 442] on p "Preview" at bounding box center [716, 446] width 30 height 9
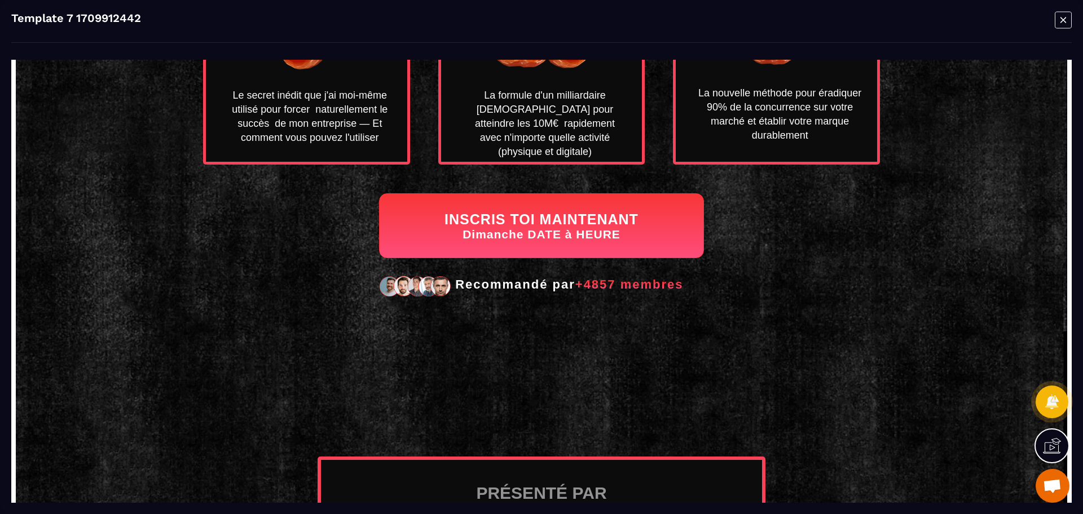
scroll to position [928, 0]
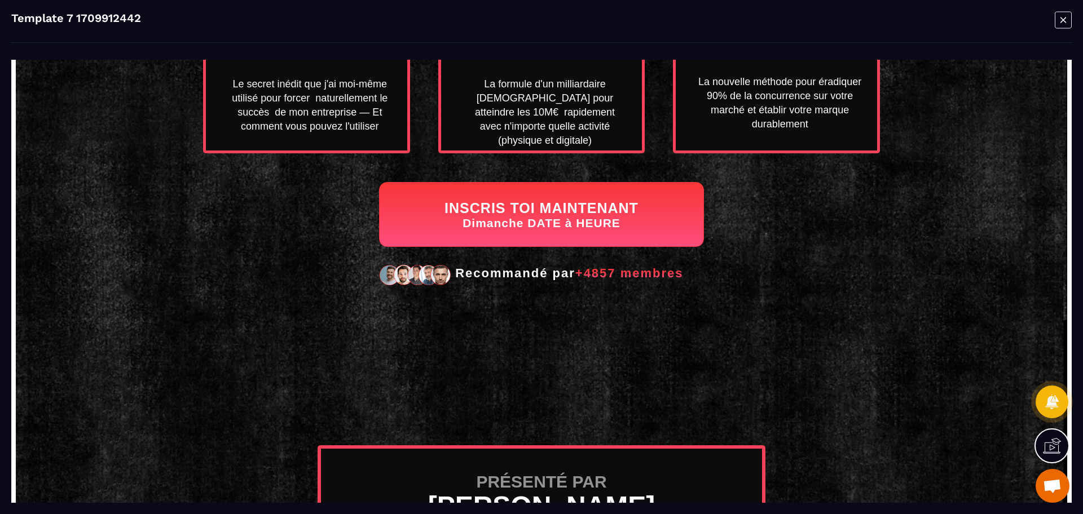
click at [1058, 19] on icon "Modal window" at bounding box center [1063, 19] width 17 height 17
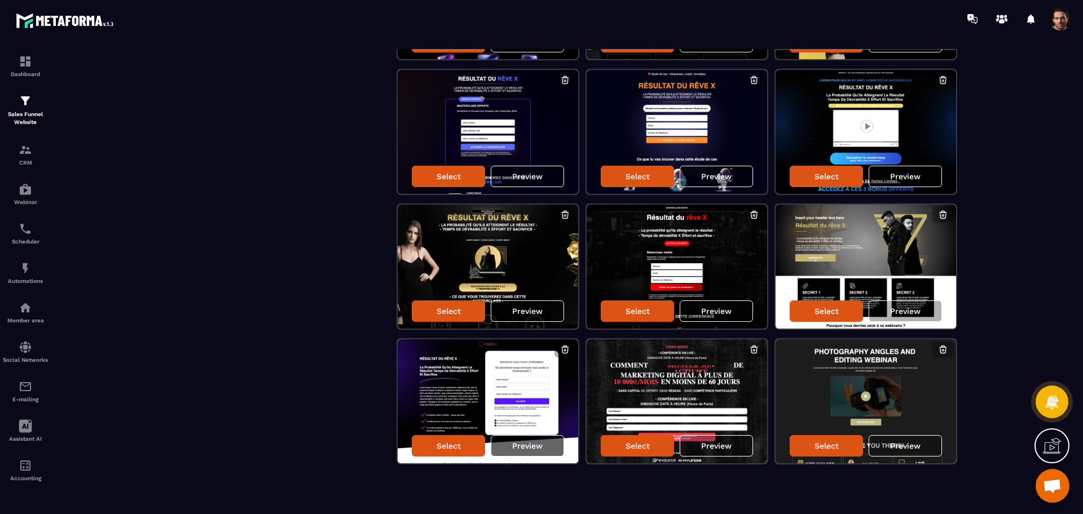
click at [540, 448] on p "Preview" at bounding box center [527, 446] width 30 height 9
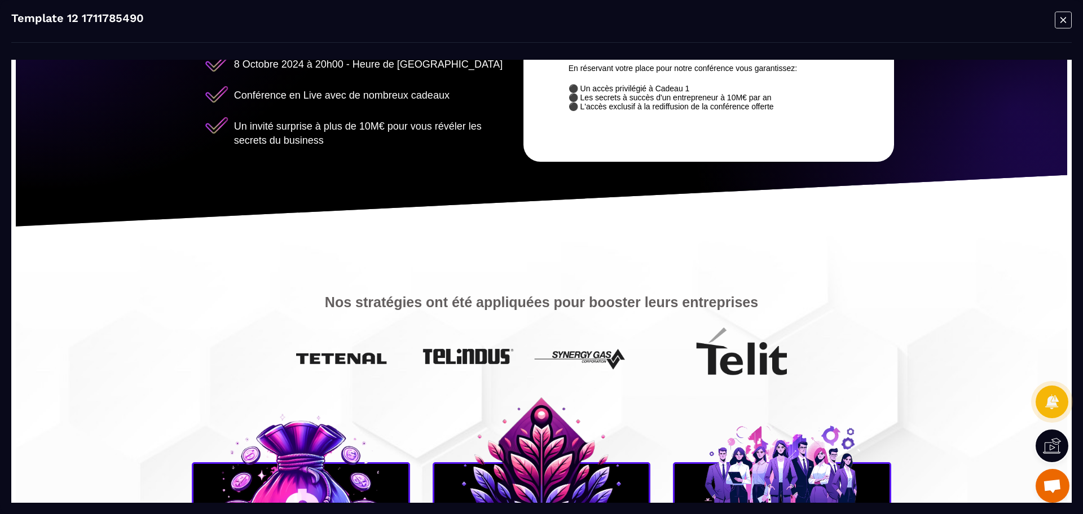
scroll to position [635, 0]
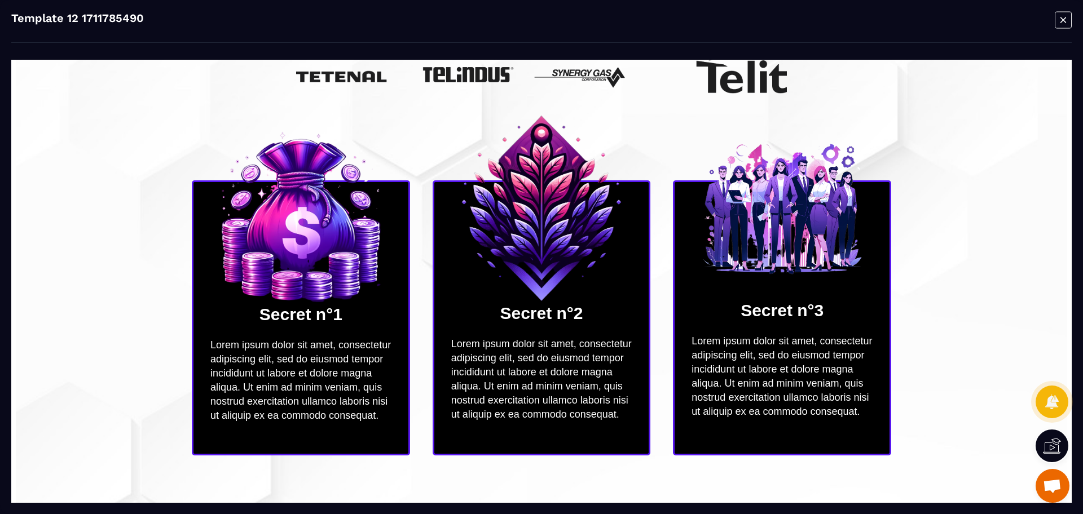
click at [1063, 24] on icon "Modal window" at bounding box center [1063, 19] width 17 height 17
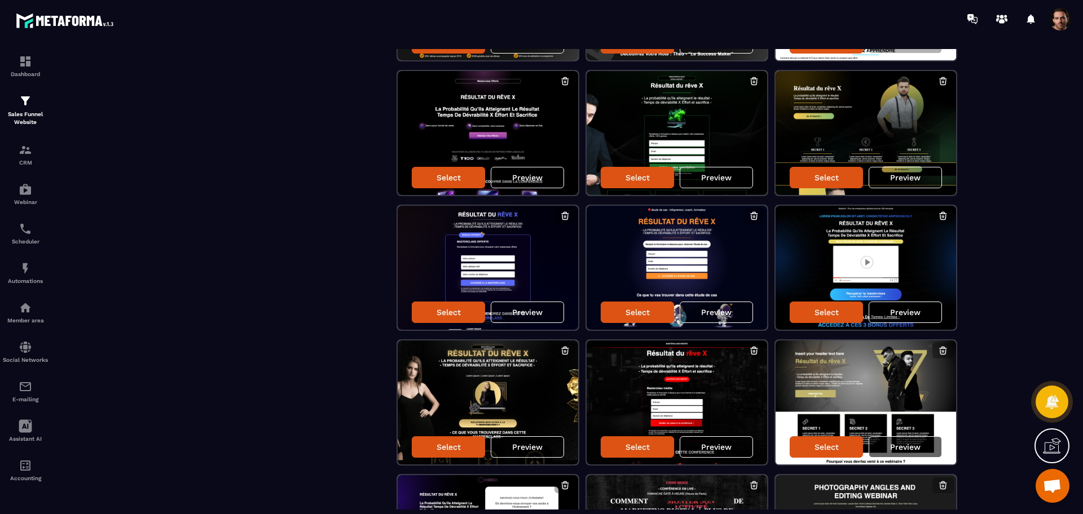
scroll to position [745, 0]
click at [906, 448] on p "Preview" at bounding box center [905, 447] width 30 height 9
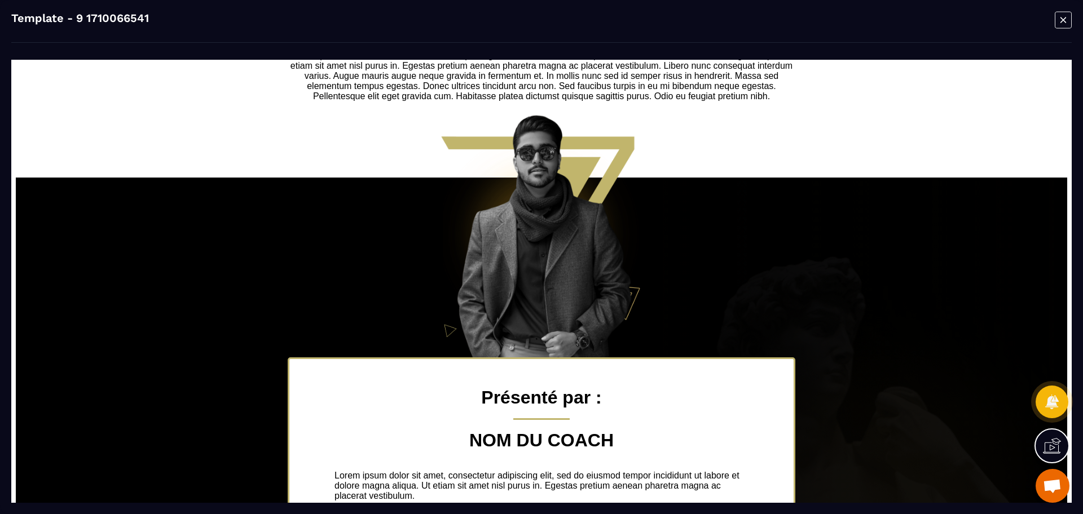
scroll to position [742, 0]
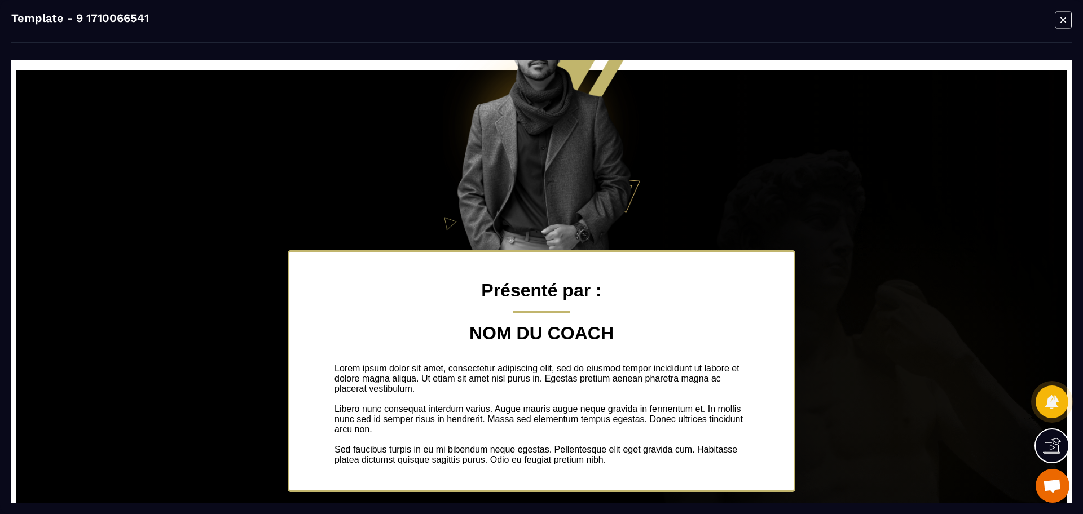
click at [1058, 17] on icon "Modal window" at bounding box center [1063, 19] width 17 height 17
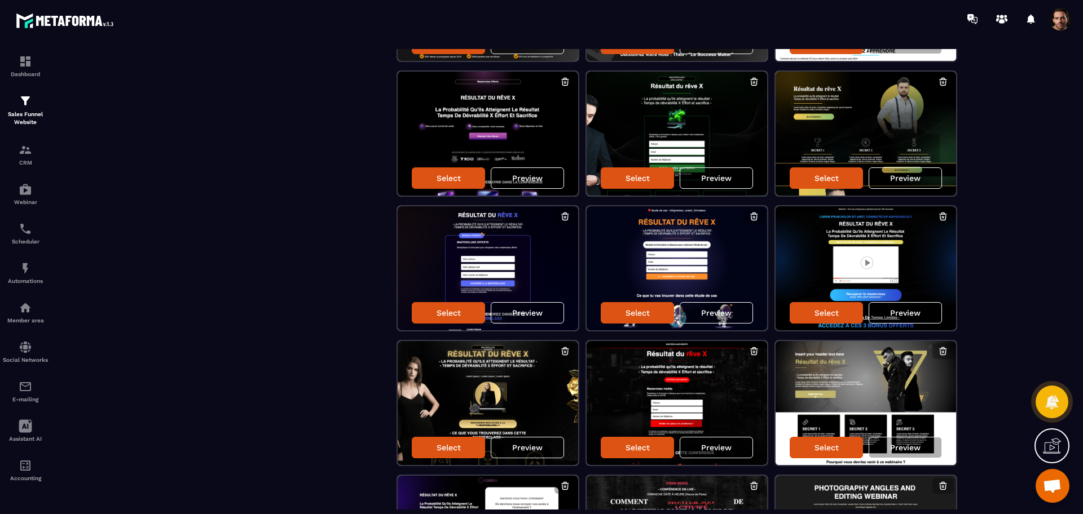
click at [716, 448] on p "Preview" at bounding box center [716, 447] width 30 height 9
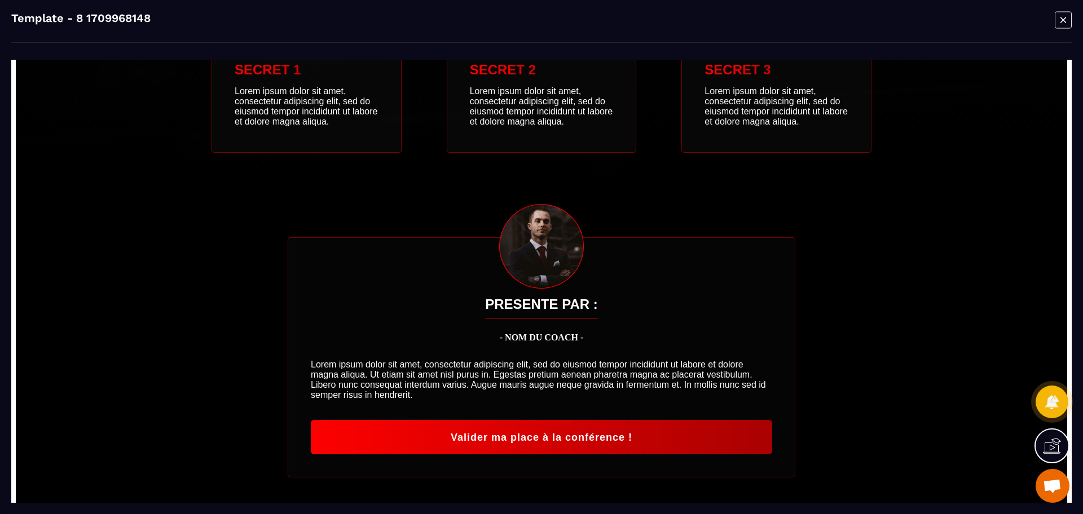
scroll to position [762, 0]
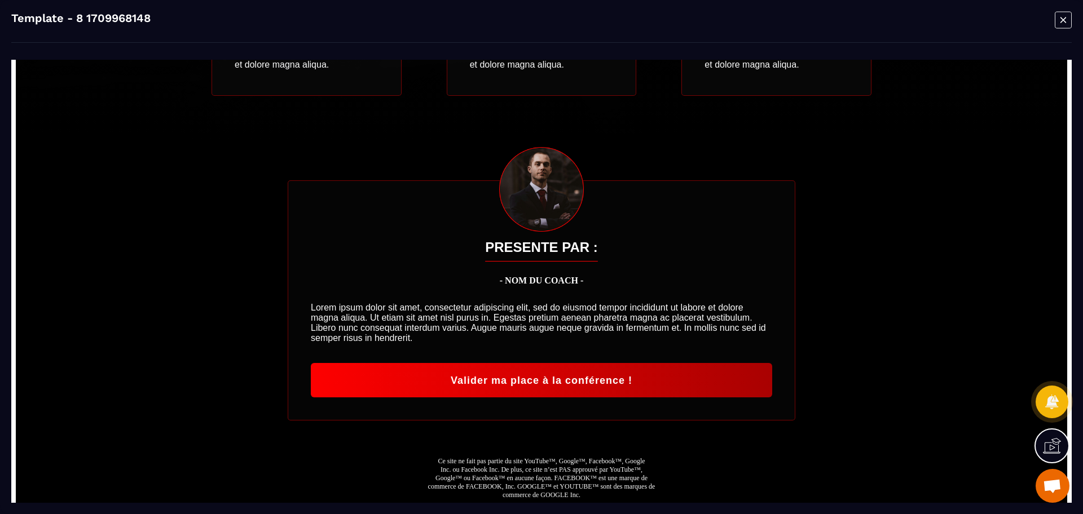
click at [1071, 12] on icon "Modal window" at bounding box center [1063, 20] width 16 height 16
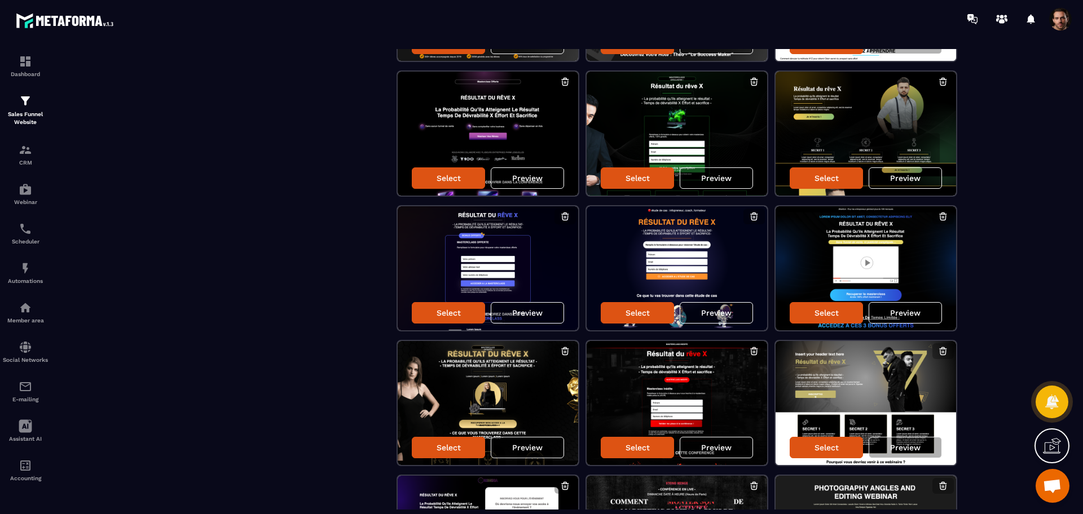
click at [534, 448] on p "Preview" at bounding box center [527, 447] width 30 height 9
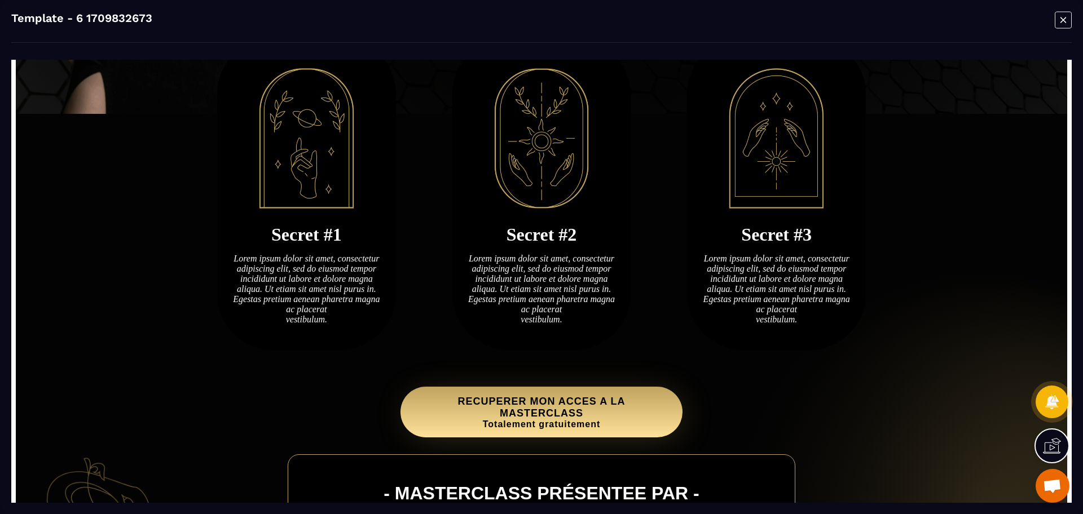
scroll to position [822, 0]
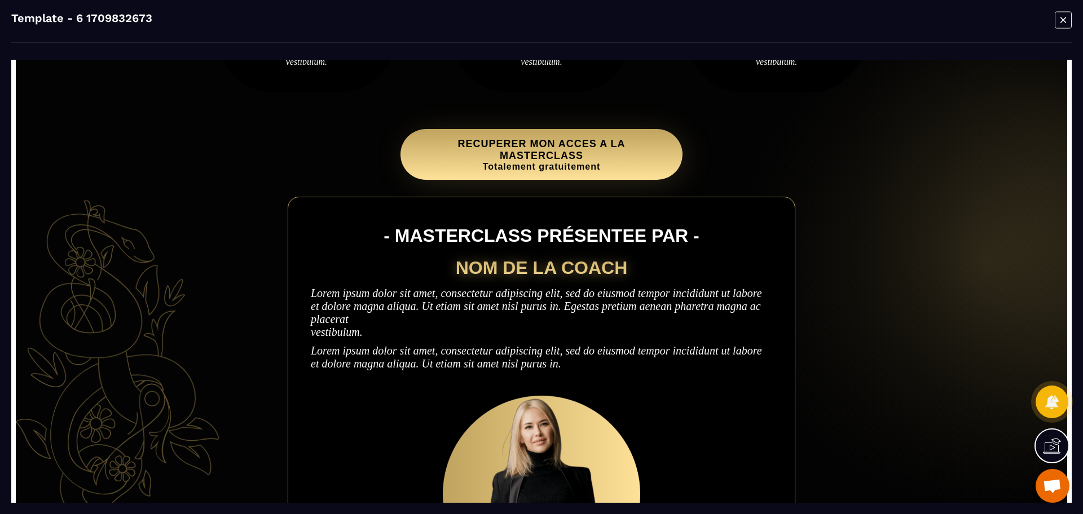
click at [1066, 24] on icon "Modal window" at bounding box center [1063, 19] width 17 height 17
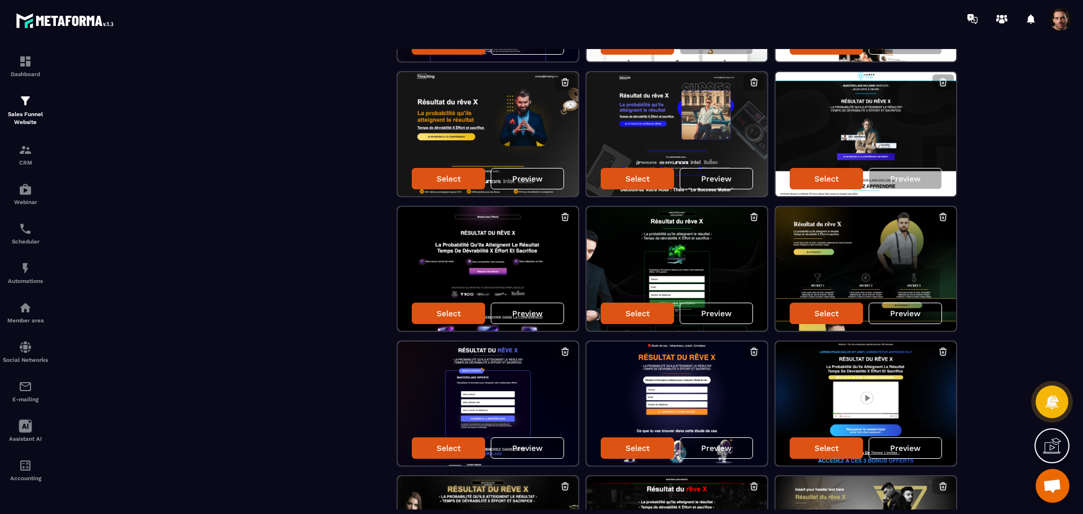
scroll to position [608, 0]
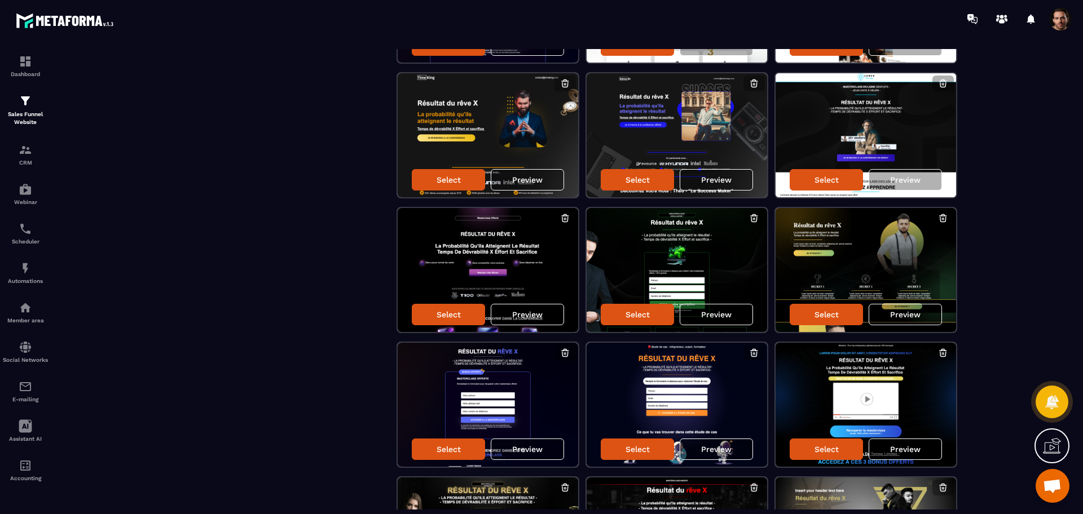
click at [890, 446] on div "Preview" at bounding box center [905, 449] width 73 height 21
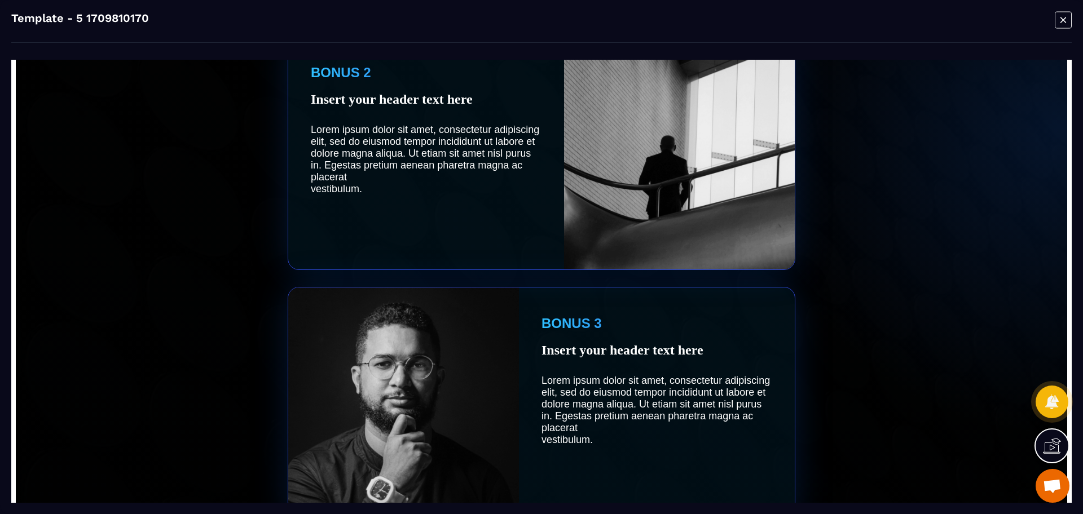
scroll to position [1135, 0]
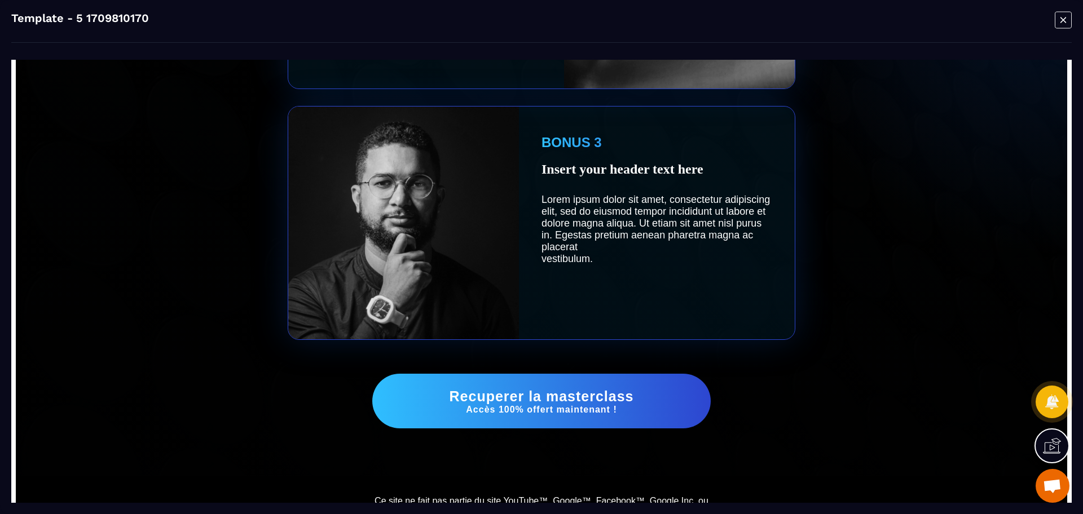
click at [1062, 23] on icon "Modal window" at bounding box center [1063, 19] width 17 height 17
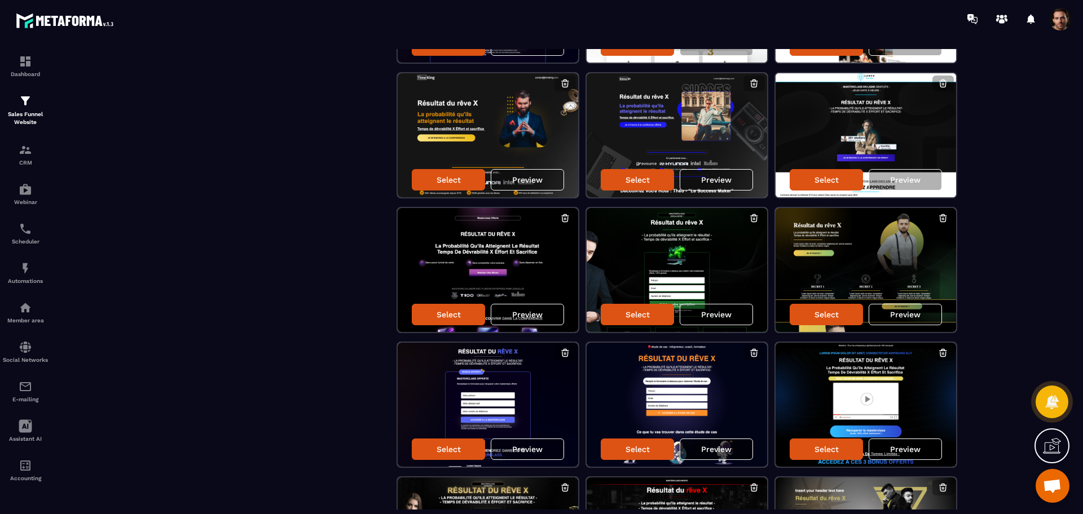
click at [740, 448] on div "Preview" at bounding box center [716, 449] width 73 height 21
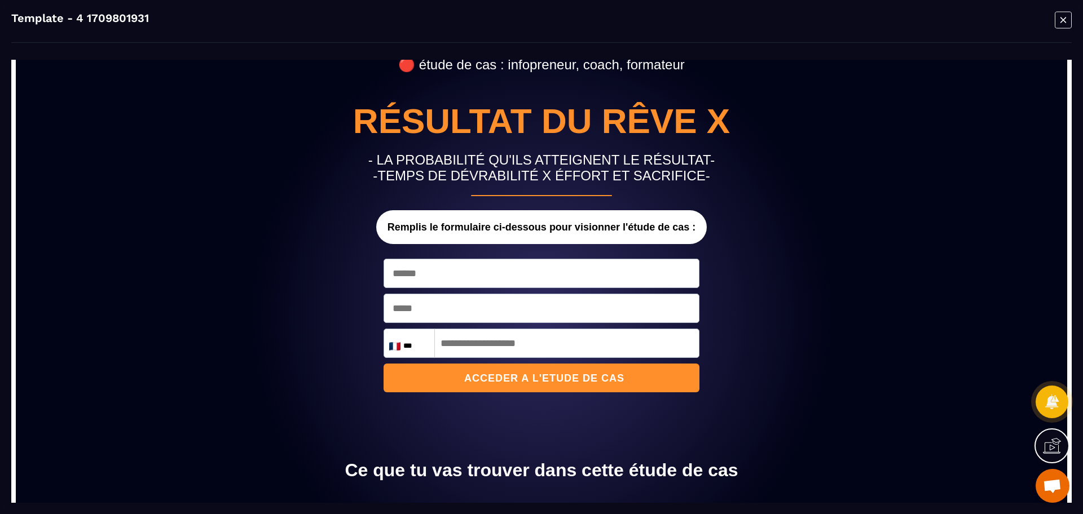
scroll to position [0, 0]
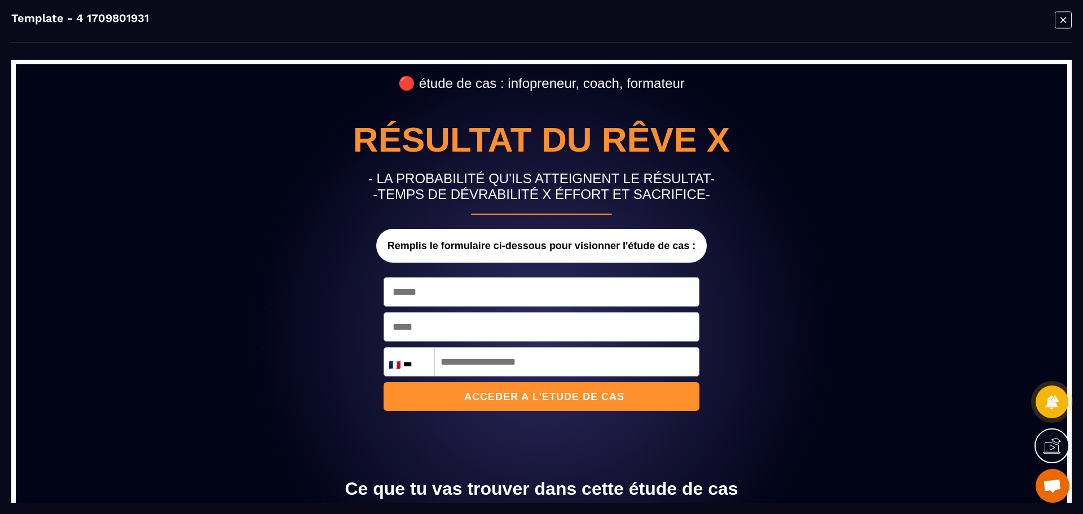
click at [1062, 17] on icon "Modal window" at bounding box center [1063, 19] width 17 height 17
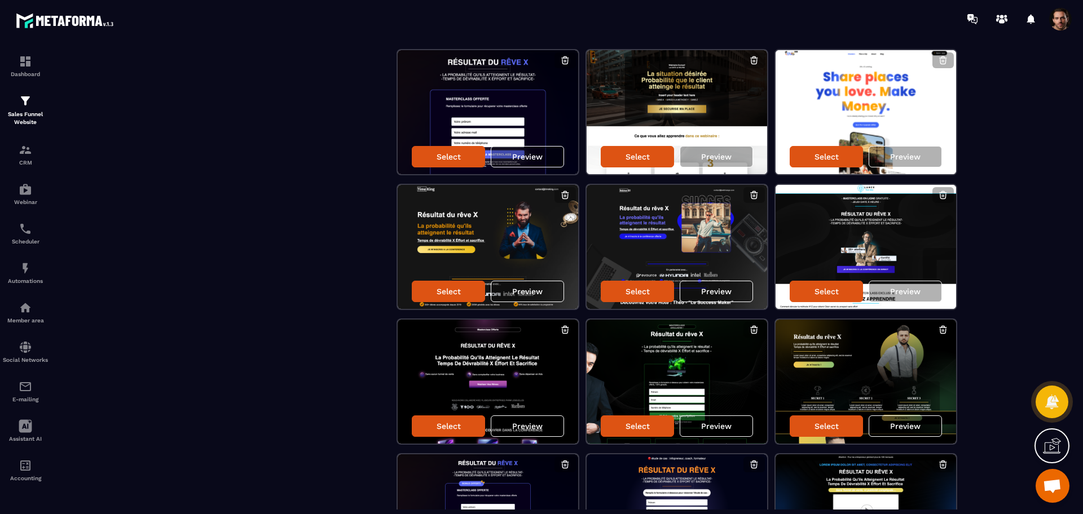
scroll to position [494, 0]
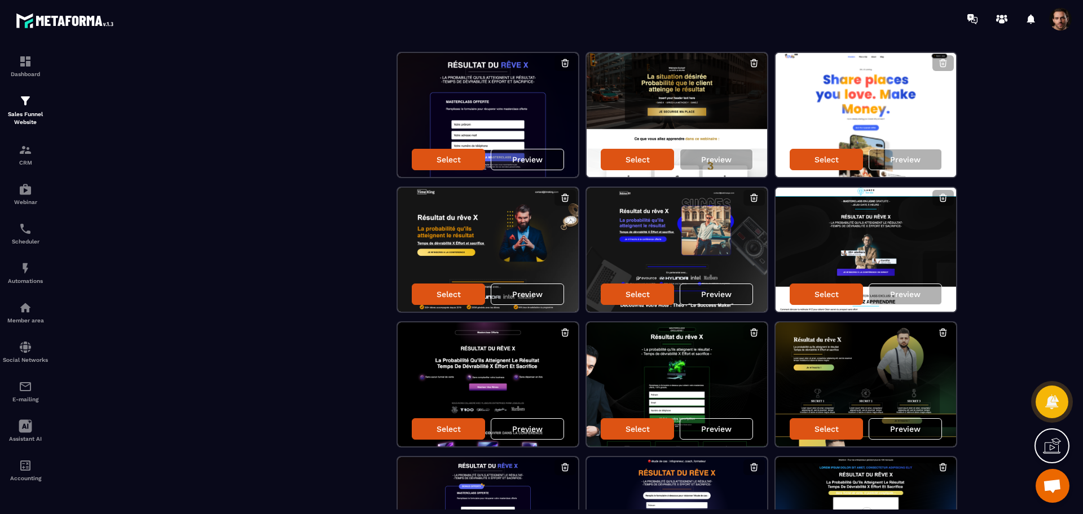
click at [911, 428] on p "Preview" at bounding box center [905, 429] width 30 height 9
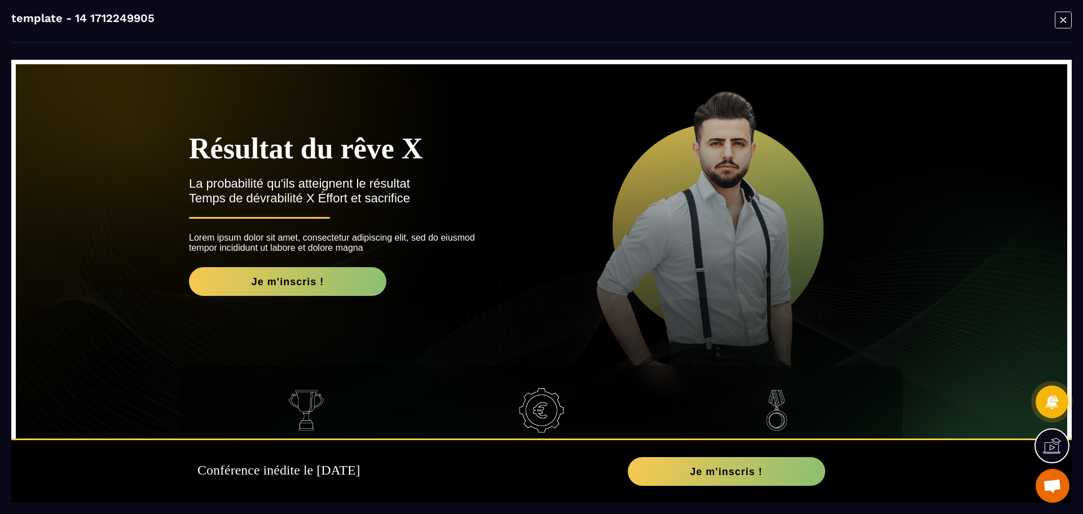
scroll to position [0, 0]
click at [1064, 16] on icon "Modal window" at bounding box center [1063, 19] width 17 height 17
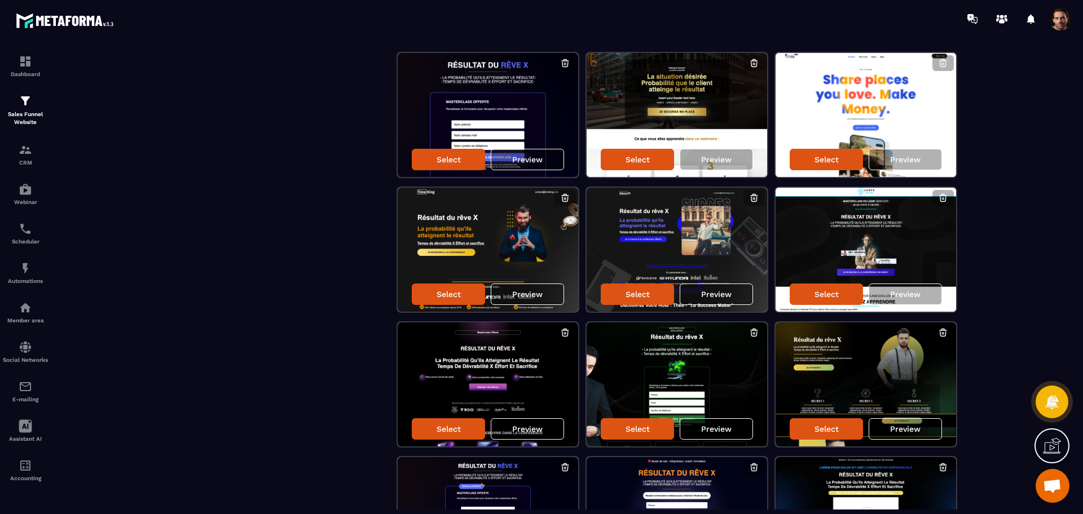
click at [735, 430] on div "Preview" at bounding box center [716, 429] width 73 height 21
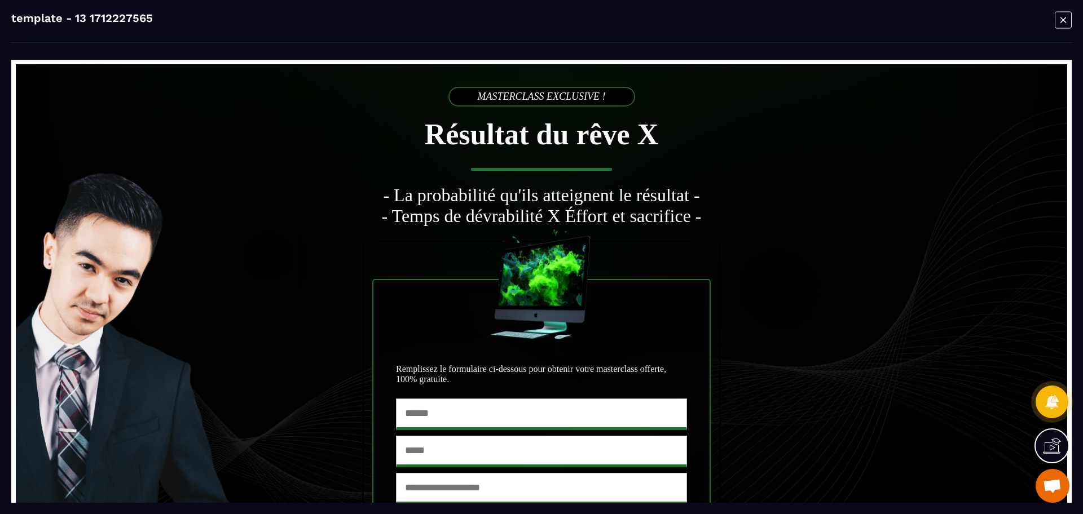
click at [1062, 15] on icon "Modal window" at bounding box center [1063, 19] width 17 height 17
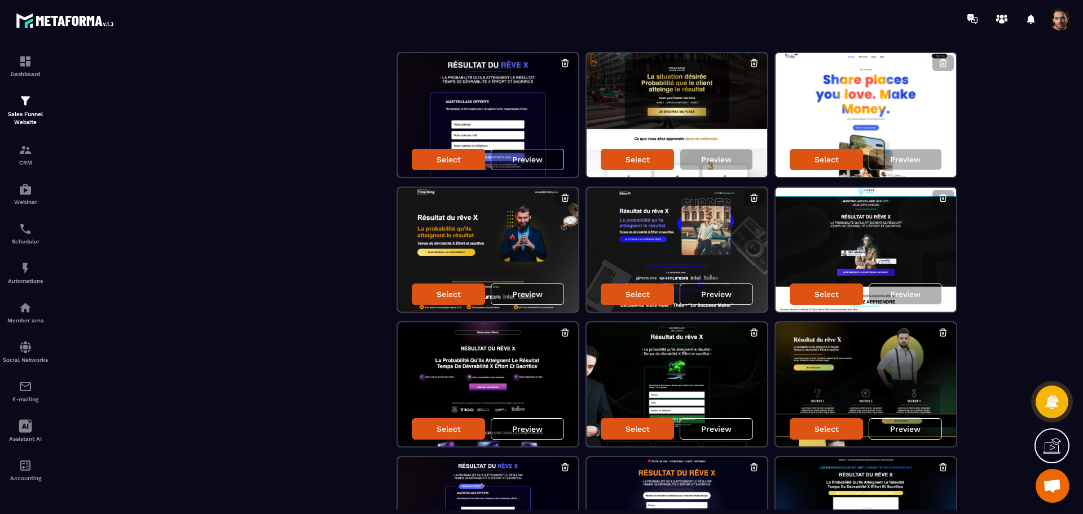
click at [523, 432] on p "Preview" at bounding box center [527, 429] width 30 height 9
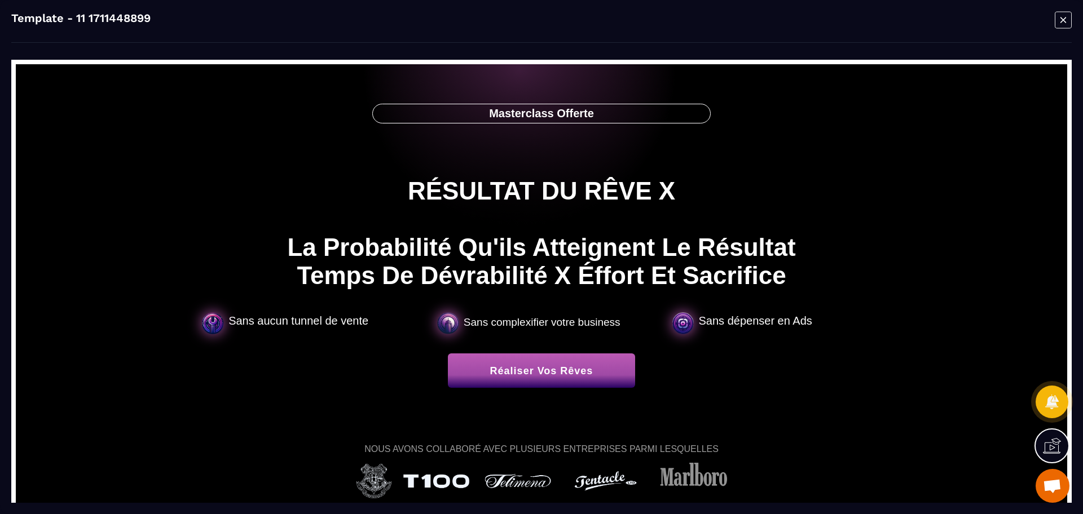
click at [1070, 24] on icon "Modal window" at bounding box center [1063, 19] width 17 height 17
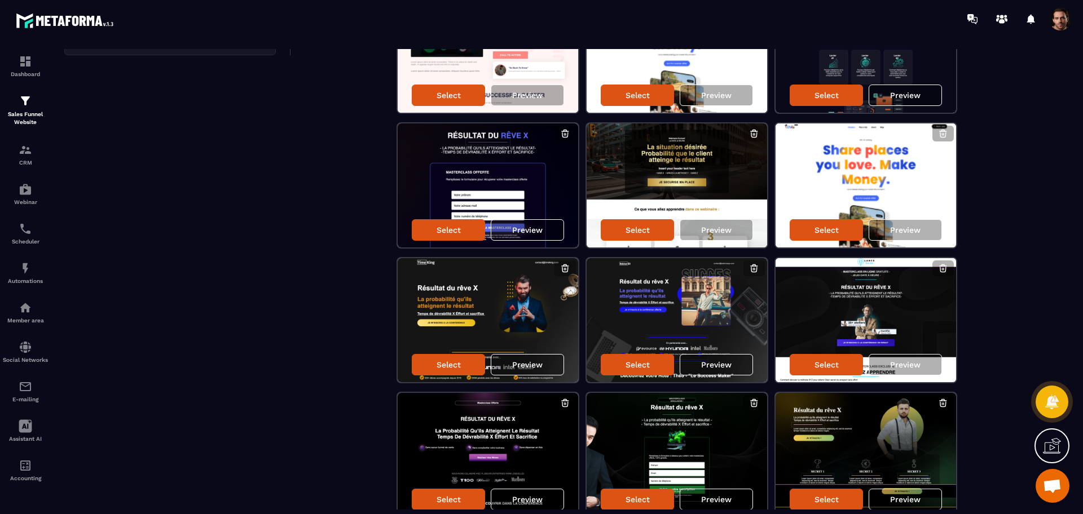
scroll to position [421, 0]
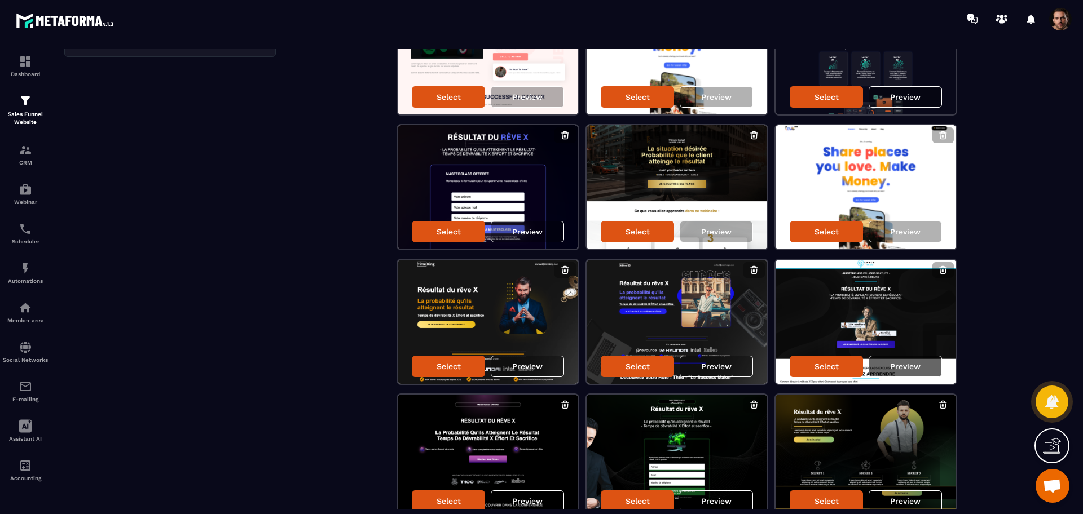
click at [908, 363] on p "Preview" at bounding box center [905, 366] width 30 height 9
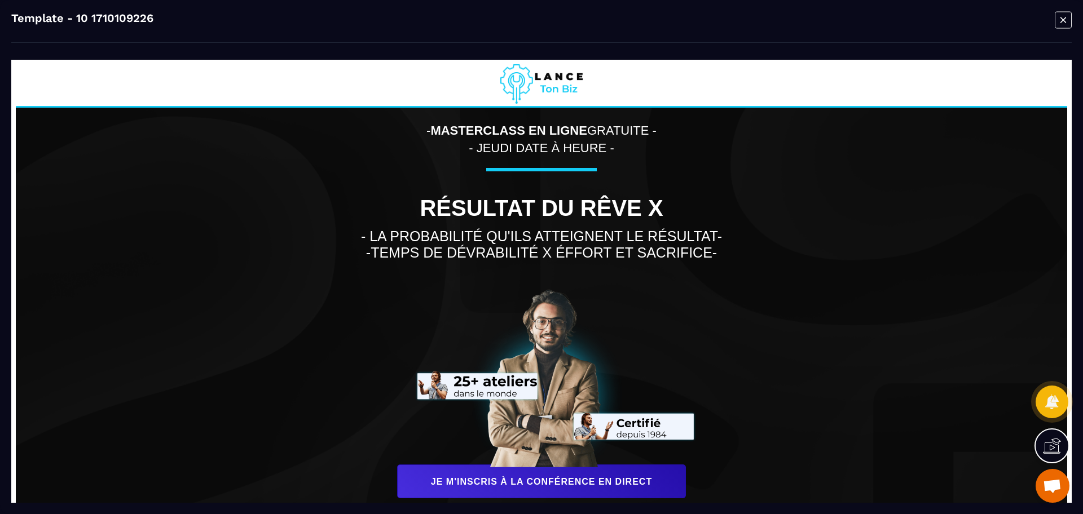
scroll to position [0, 0]
click at [1068, 21] on icon "Modal window" at bounding box center [1063, 19] width 17 height 17
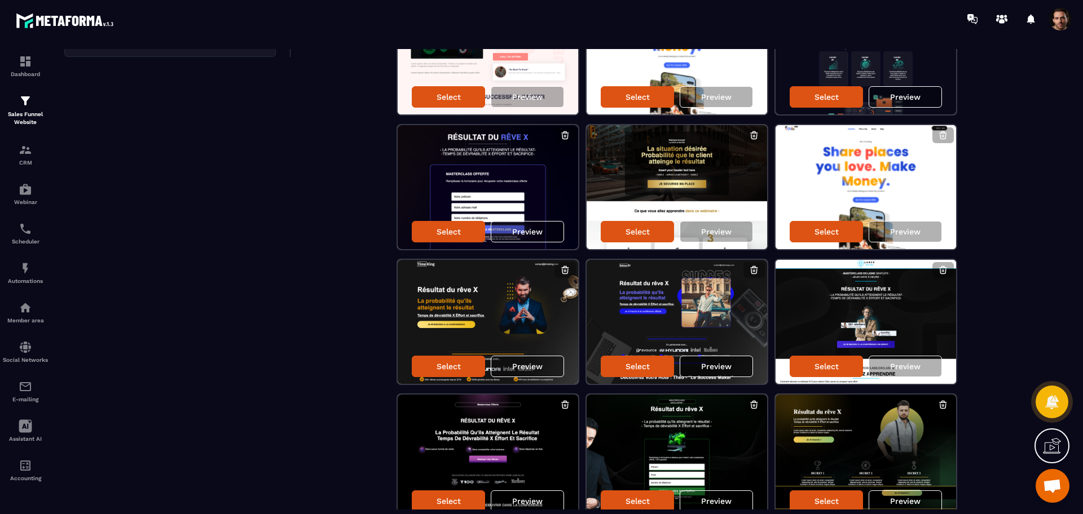
click at [736, 358] on div "Preview" at bounding box center [716, 366] width 73 height 21
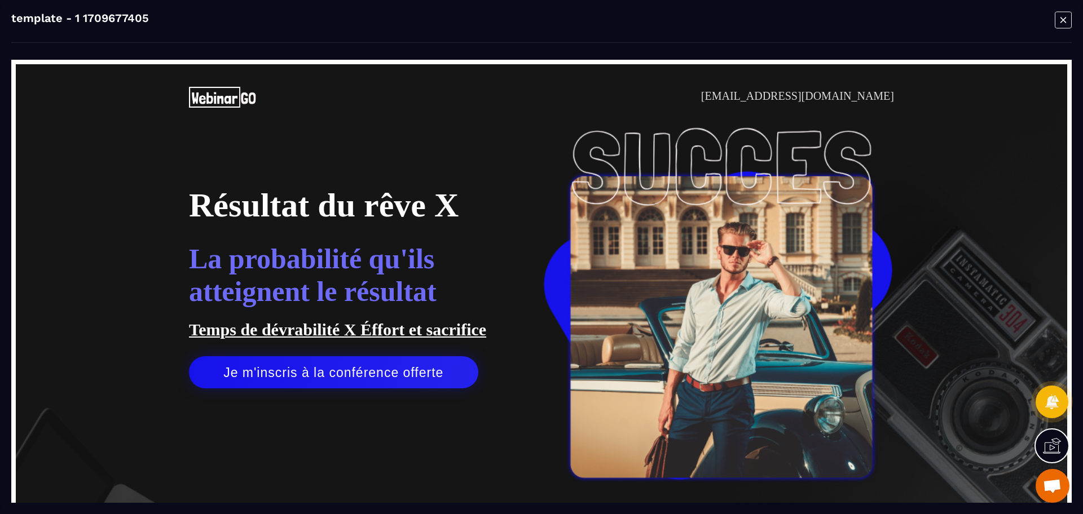
click at [1067, 23] on icon "Modal window" at bounding box center [1063, 19] width 17 height 17
